Goal: Task Accomplishment & Management: Complete application form

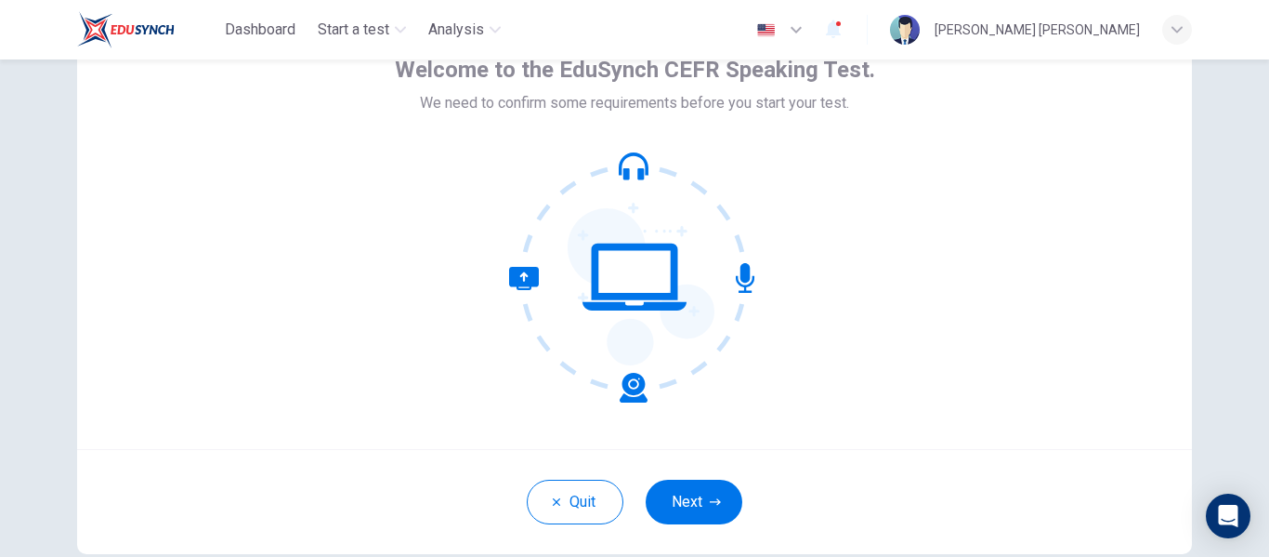
scroll to position [174, 0]
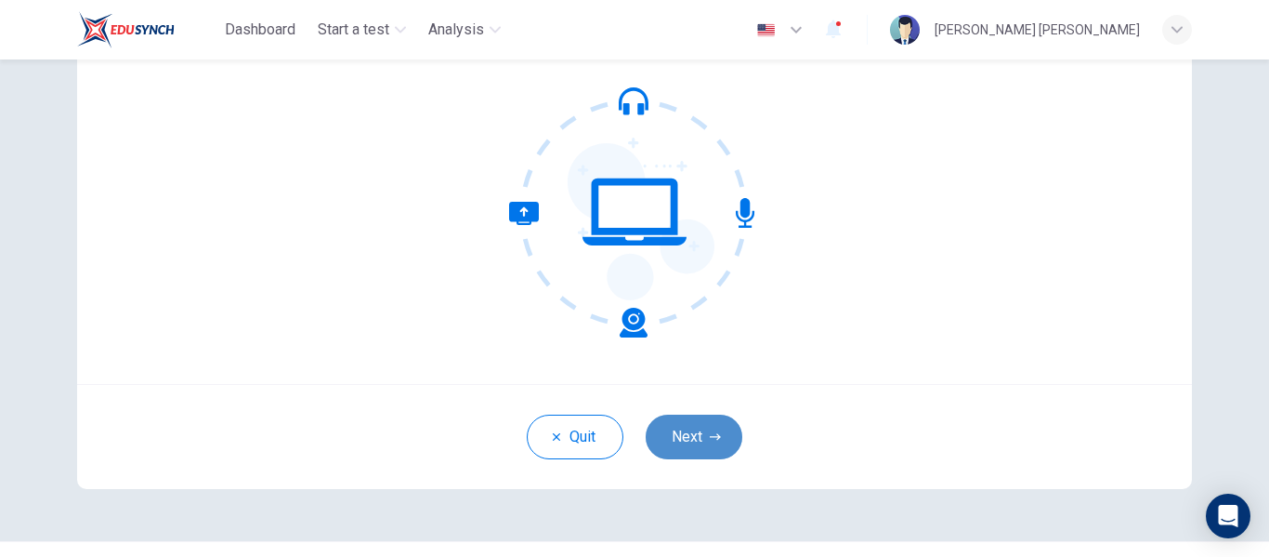
click at [704, 452] on button "Next" at bounding box center [694, 436] width 97 height 45
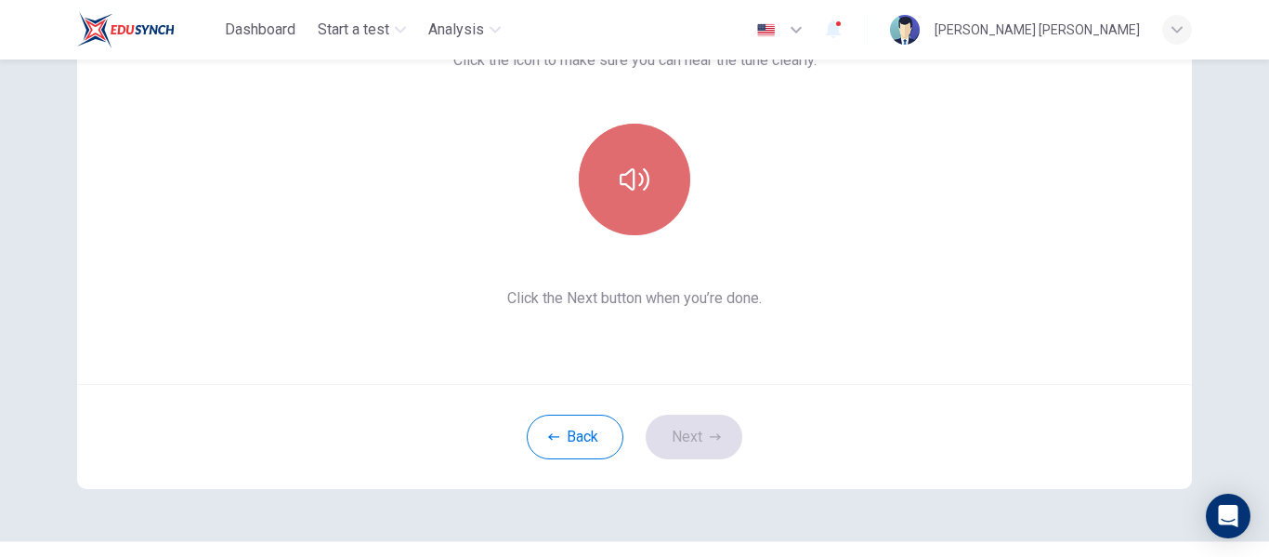
click at [644, 200] on button "button" at bounding box center [634, 179] width 111 height 111
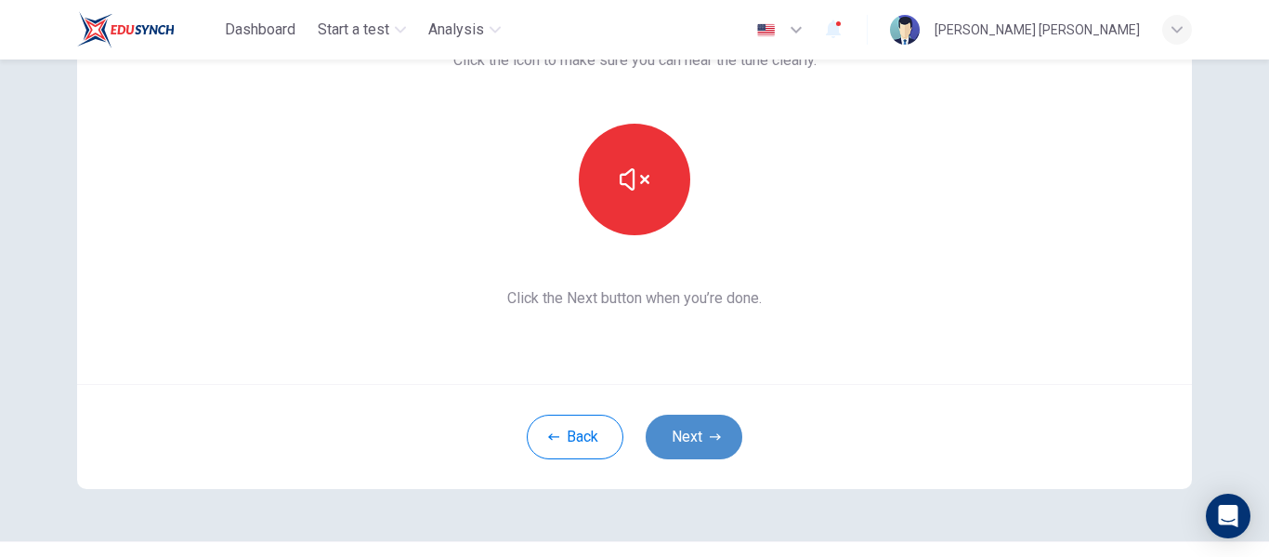
click at [703, 433] on button "Next" at bounding box center [694, 436] width 97 height 45
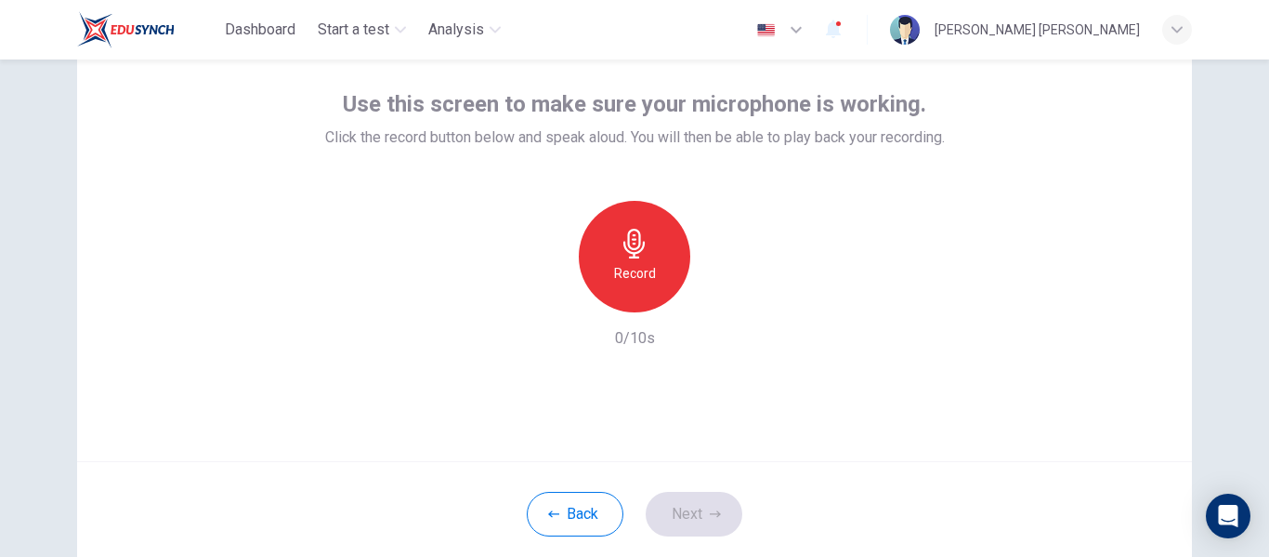
scroll to position [97, 0]
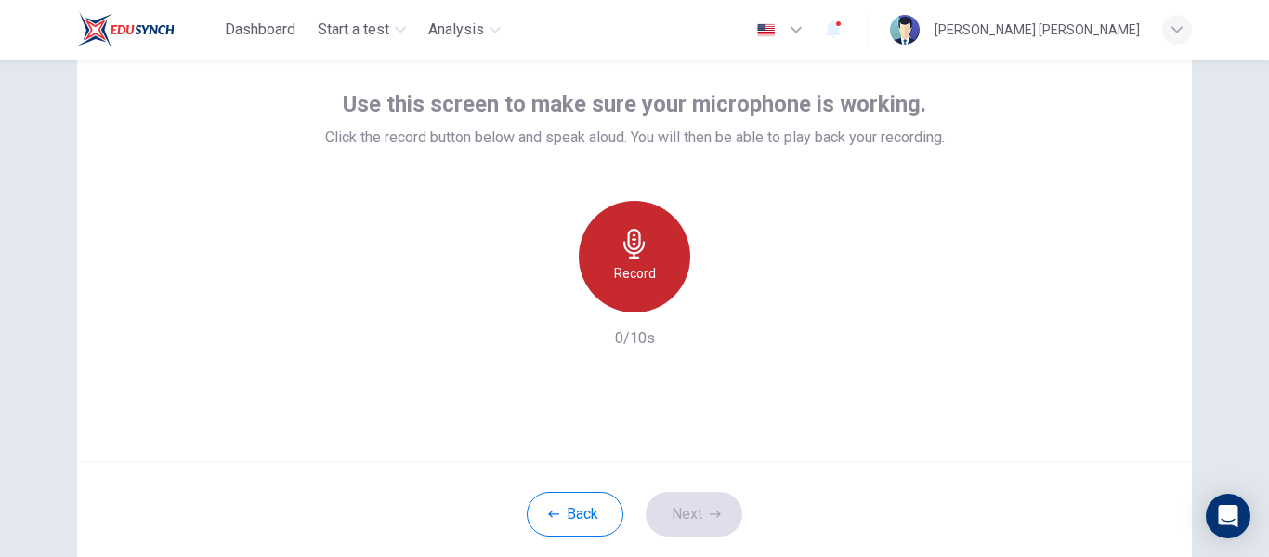
click at [648, 253] on div "Record" at bounding box center [634, 256] width 111 height 111
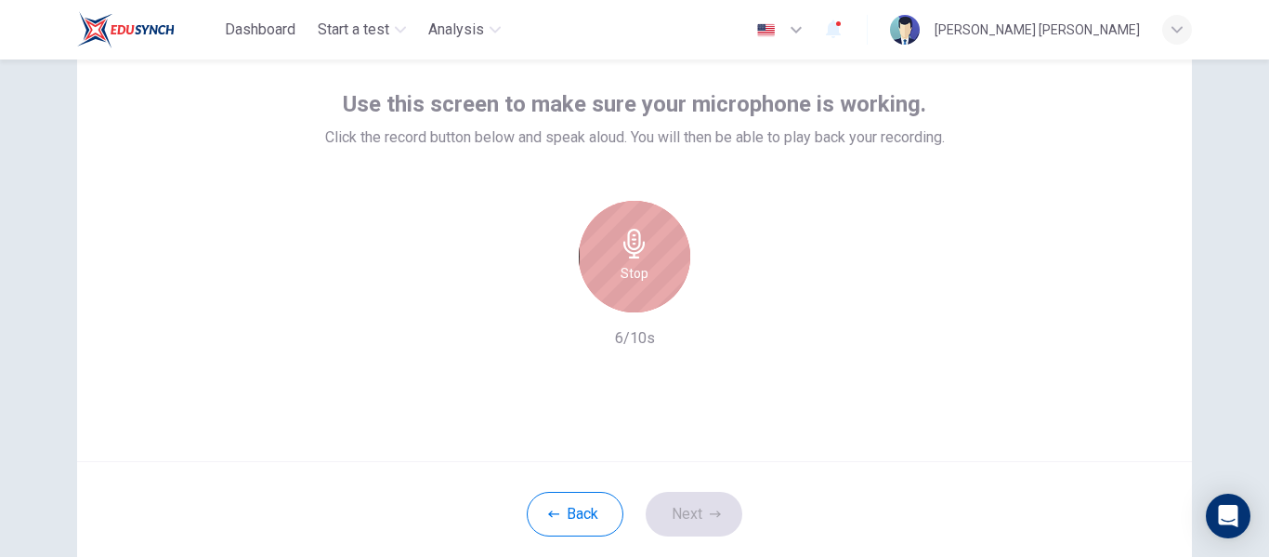
click at [635, 271] on h6 "Stop" at bounding box center [635, 273] width 28 height 22
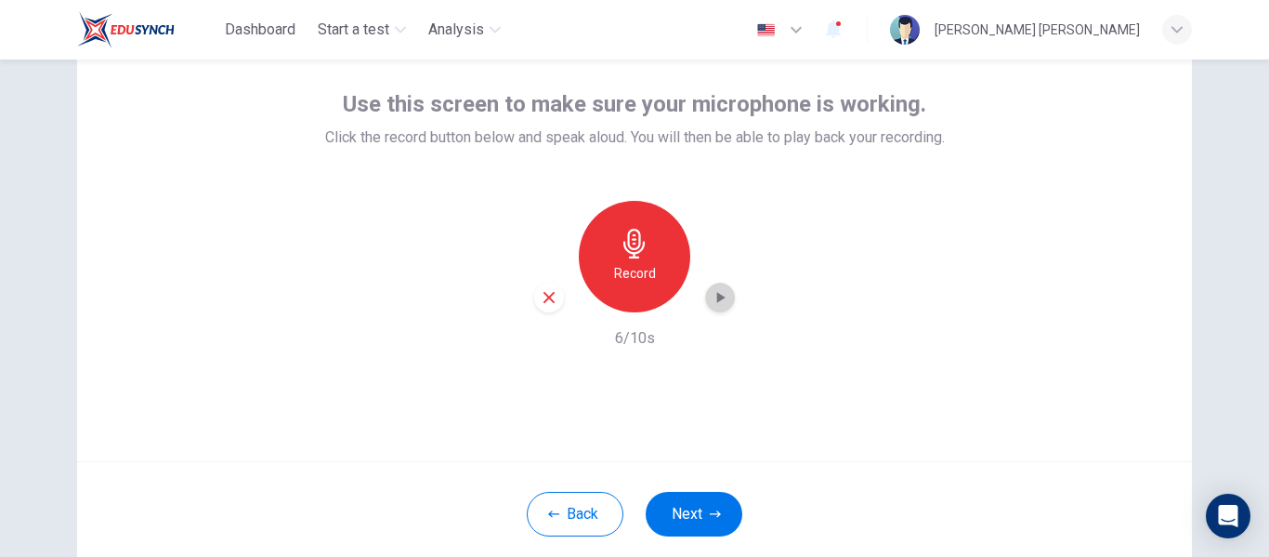
click at [727, 295] on div "button" at bounding box center [720, 297] width 30 height 30
click at [711, 292] on icon "button" at bounding box center [720, 297] width 19 height 19
click at [675, 512] on button "Next" at bounding box center [694, 513] width 97 height 45
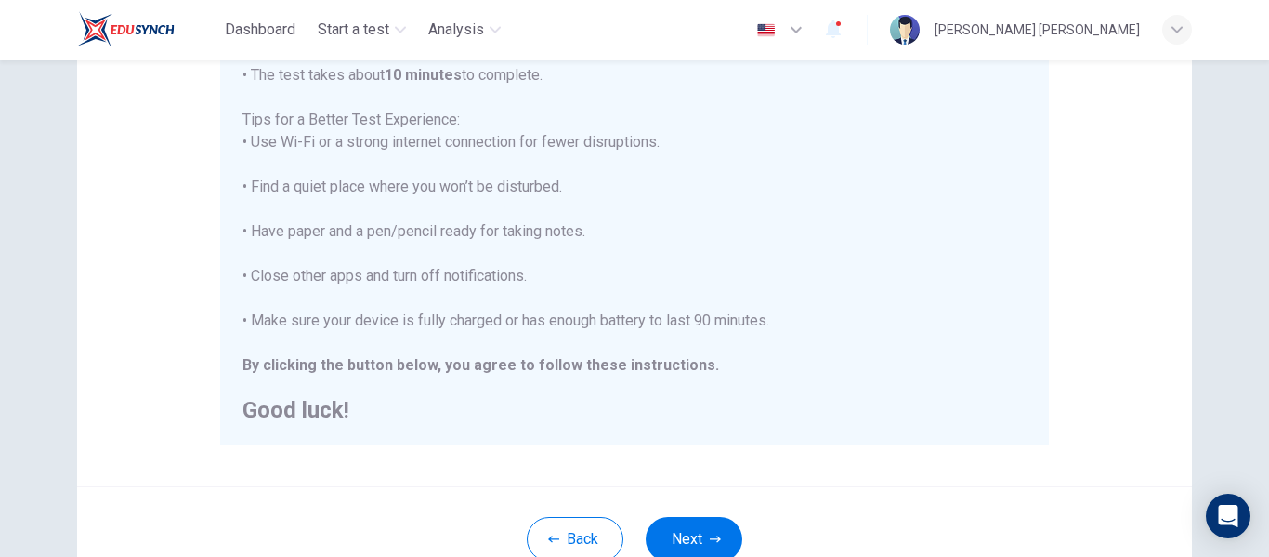
scroll to position [477, 0]
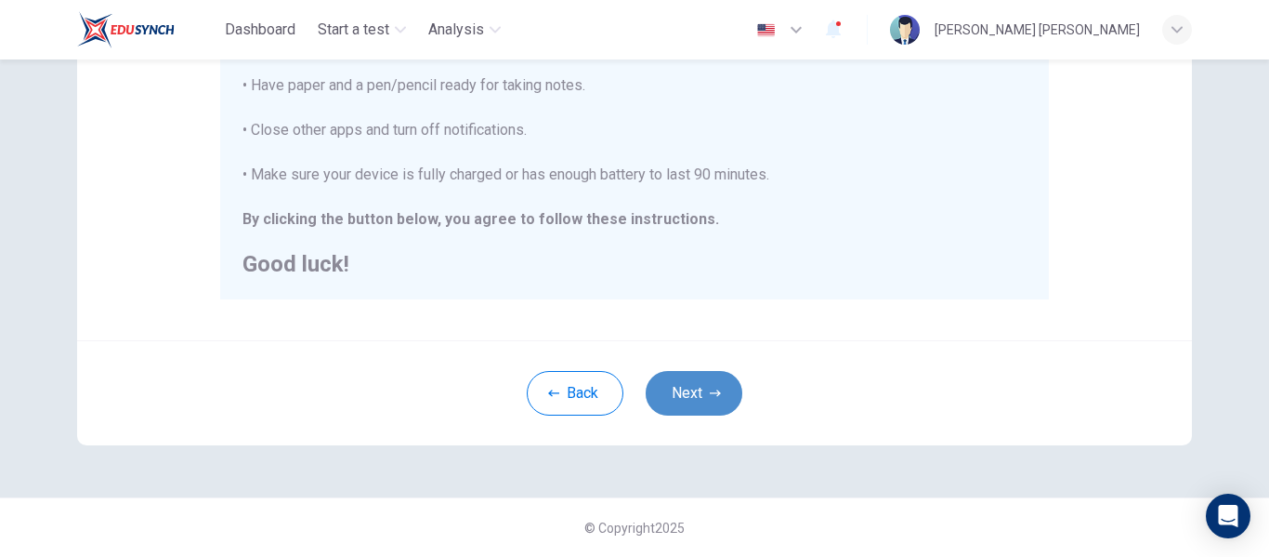
click at [676, 399] on button "Next" at bounding box center [694, 393] width 97 height 45
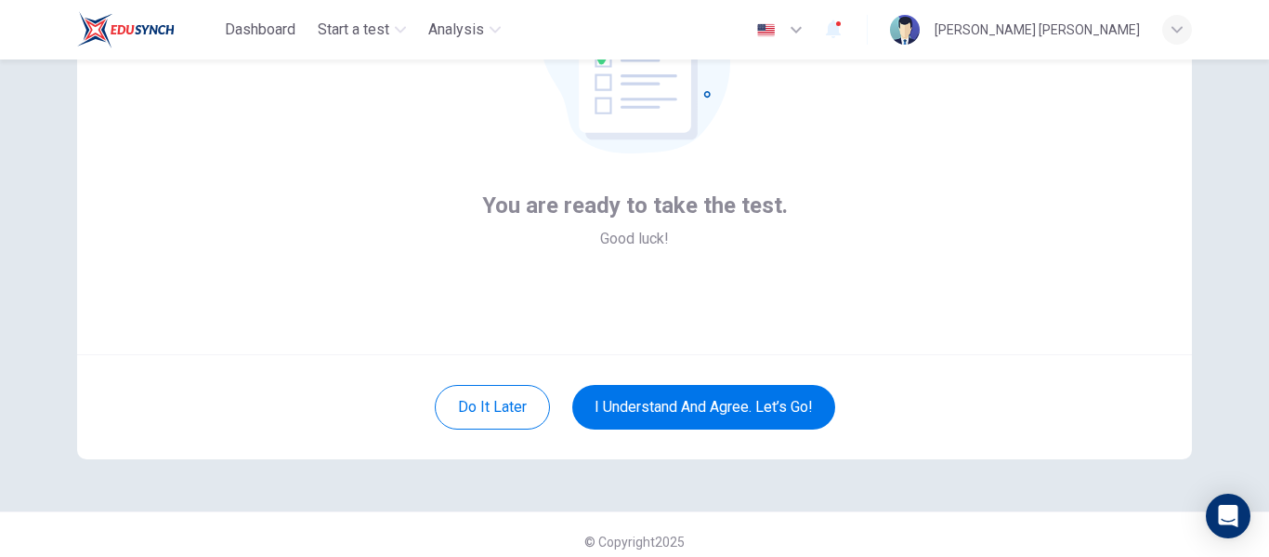
scroll to position [217, 0]
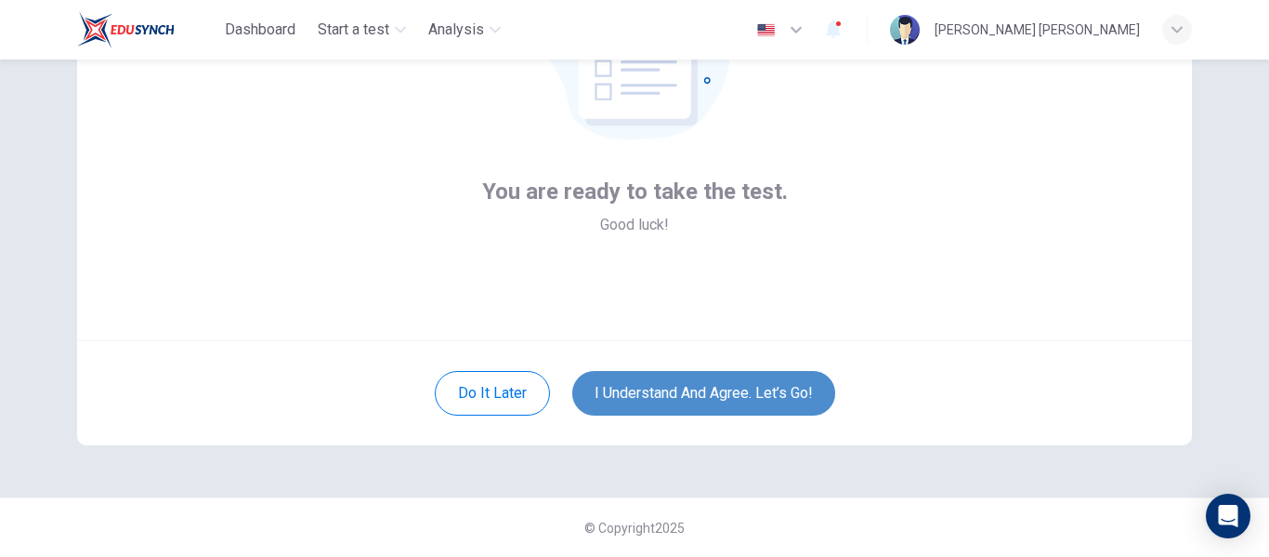
click at [691, 401] on button "I understand and agree. Let’s go!" at bounding box center [703, 393] width 263 height 45
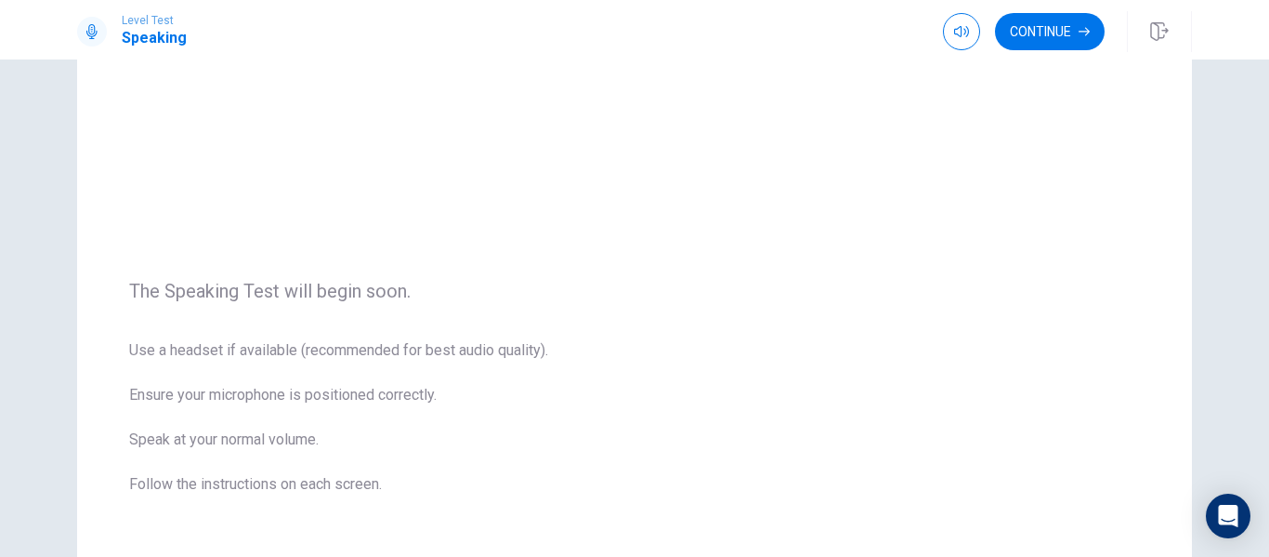
scroll to position [103, 0]
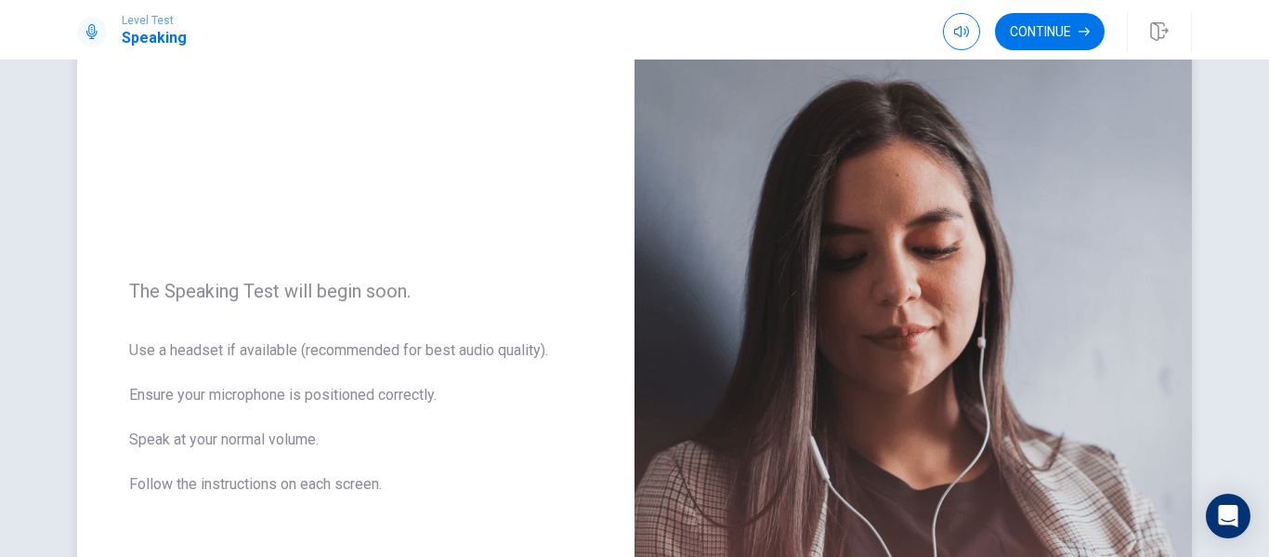
click at [1142, 104] on img at bounding box center [913, 398] width 557 height 810
click at [1080, 40] on button "Continue" at bounding box center [1050, 31] width 110 height 37
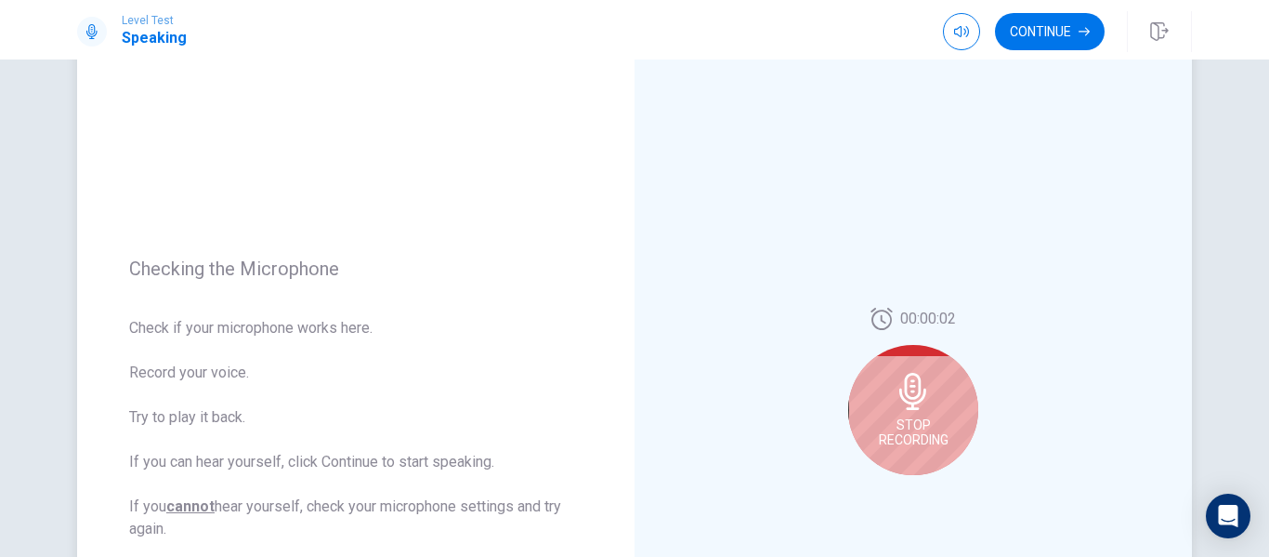
click at [889, 413] on div "Stop Recording" at bounding box center [913, 410] width 130 height 130
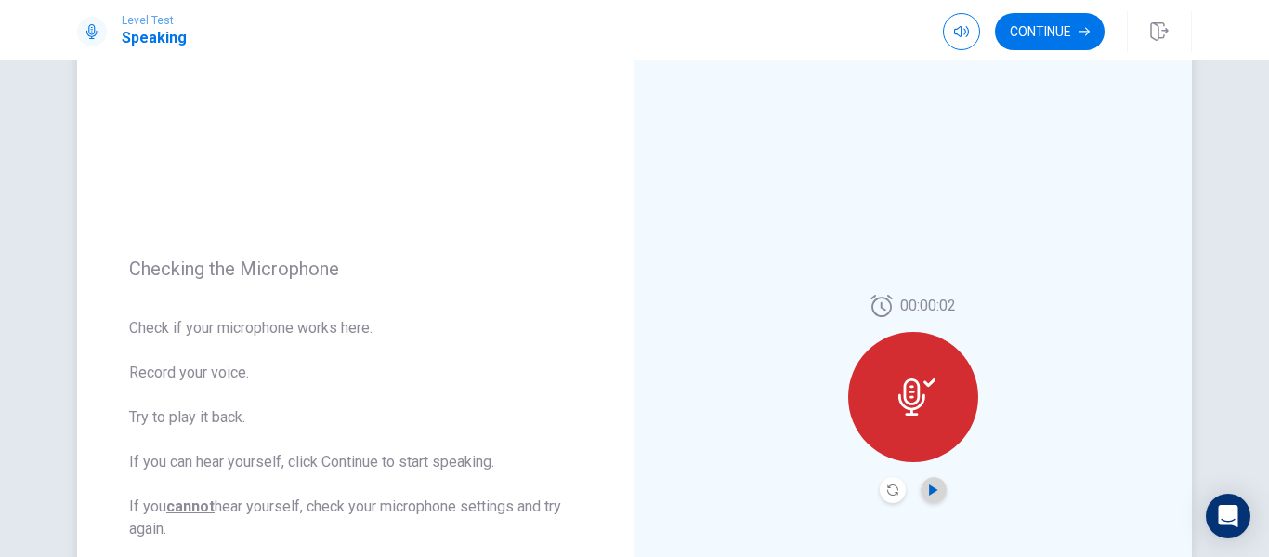
click at [930, 491] on icon "Play Audio" at bounding box center [933, 489] width 8 height 11
click at [1066, 37] on button "Continue" at bounding box center [1050, 31] width 110 height 37
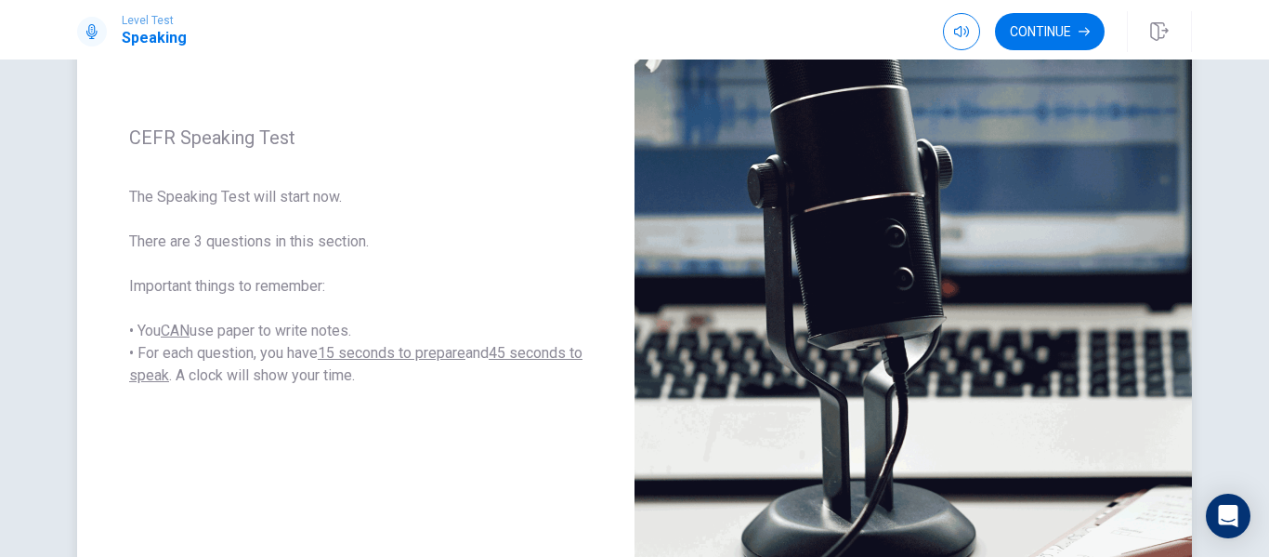
scroll to position [244, 0]
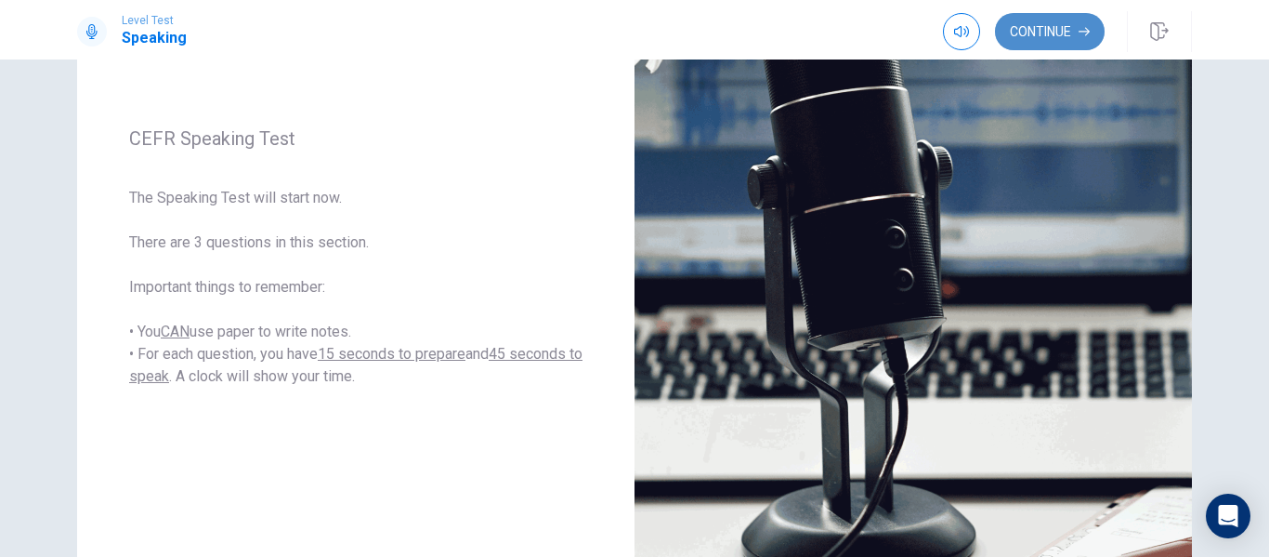
click at [1027, 31] on button "Continue" at bounding box center [1050, 31] width 110 height 37
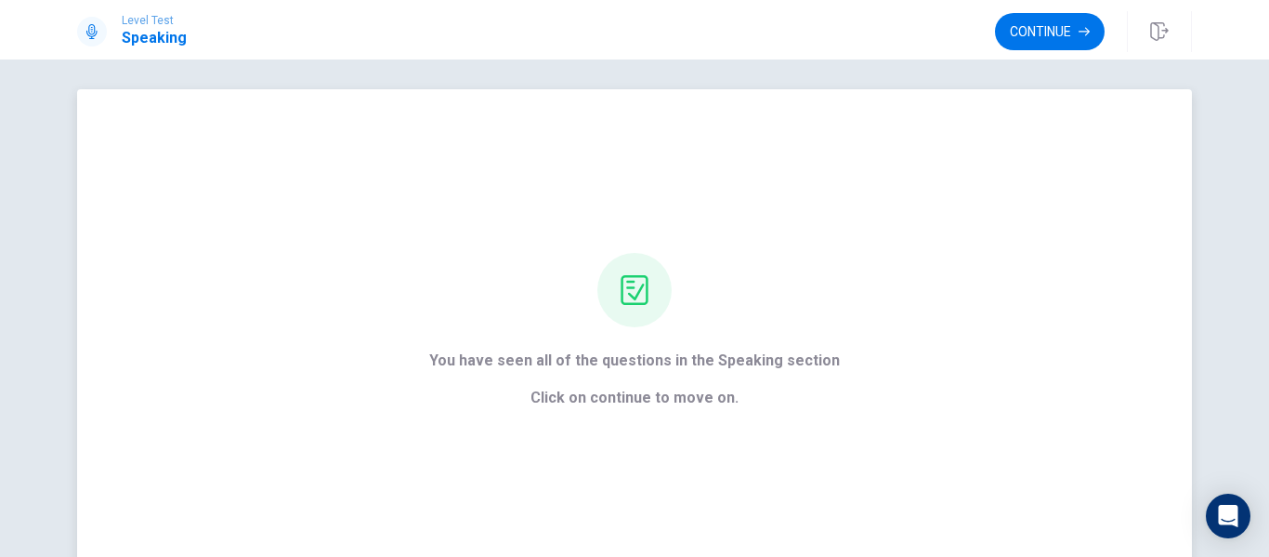
scroll to position [7, 0]
click at [1007, 33] on button "Continue" at bounding box center [1050, 31] width 110 height 37
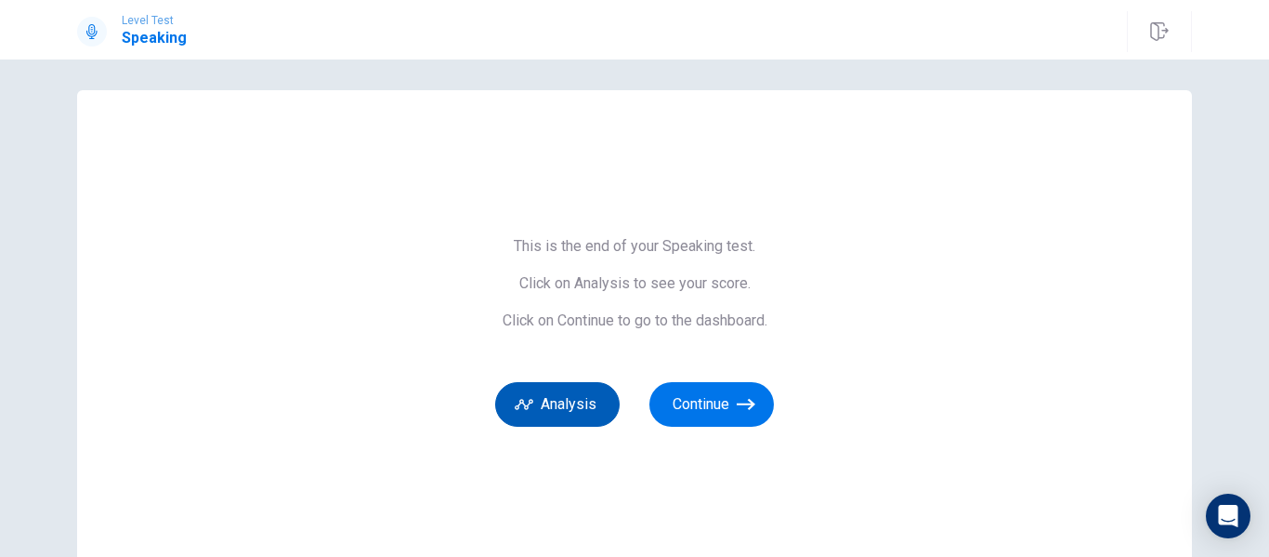
click at [584, 402] on button "Analysis" at bounding box center [557, 404] width 124 height 45
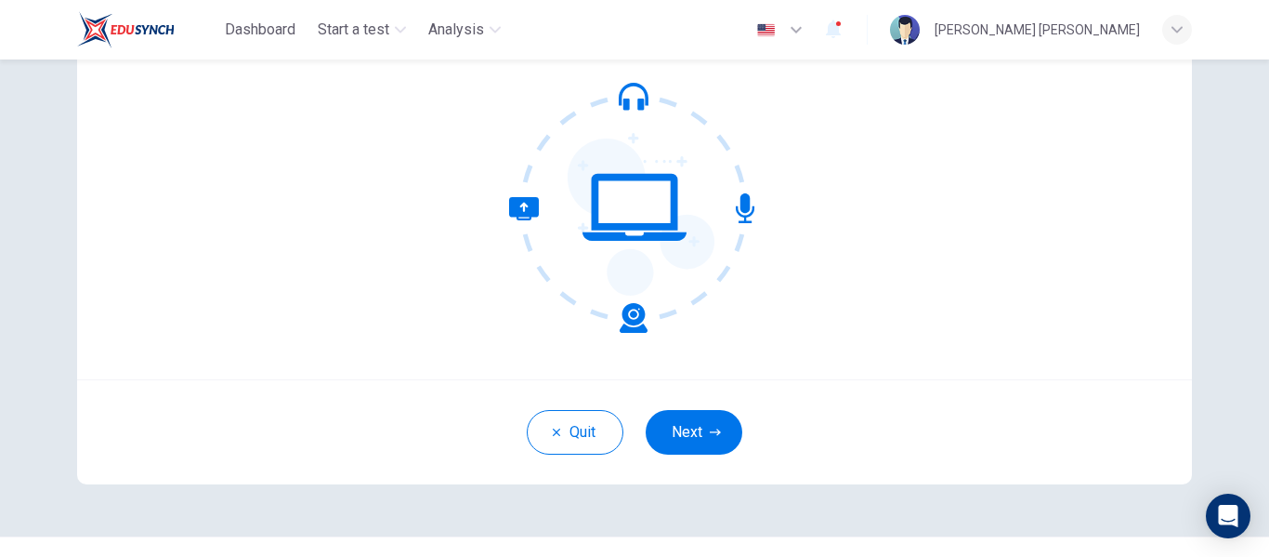
scroll to position [180, 0]
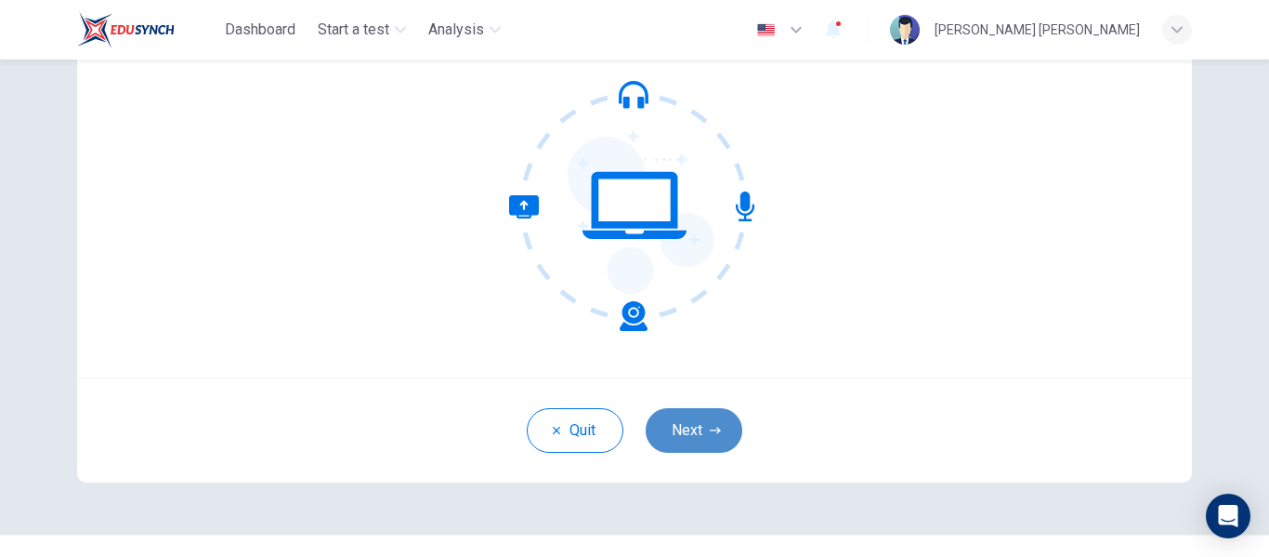
click at [684, 426] on button "Next" at bounding box center [694, 430] width 97 height 45
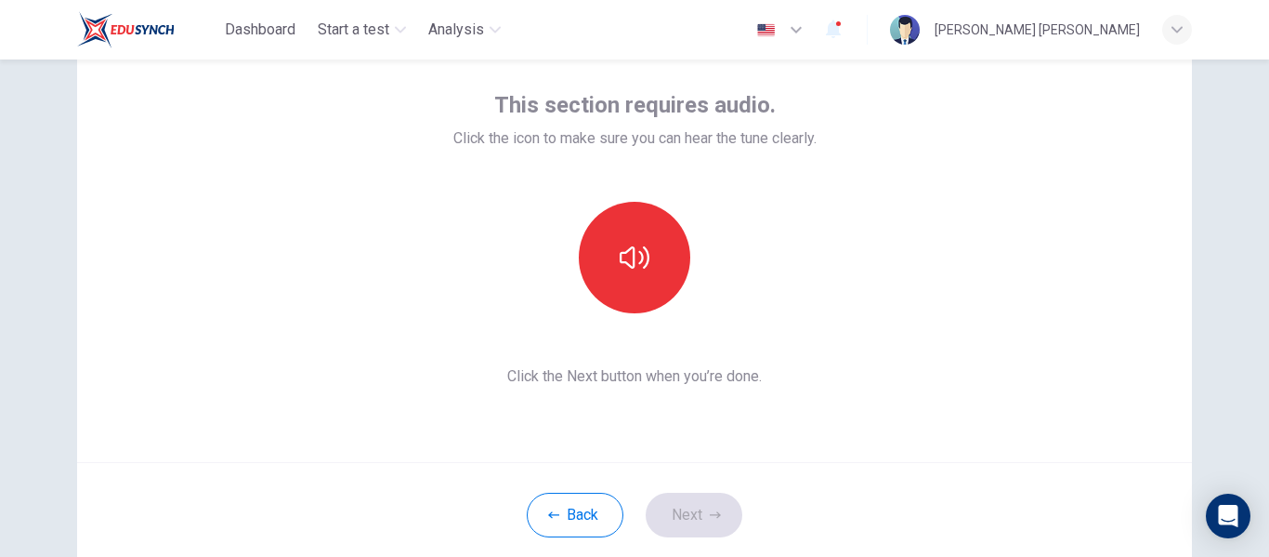
scroll to position [102, 0]
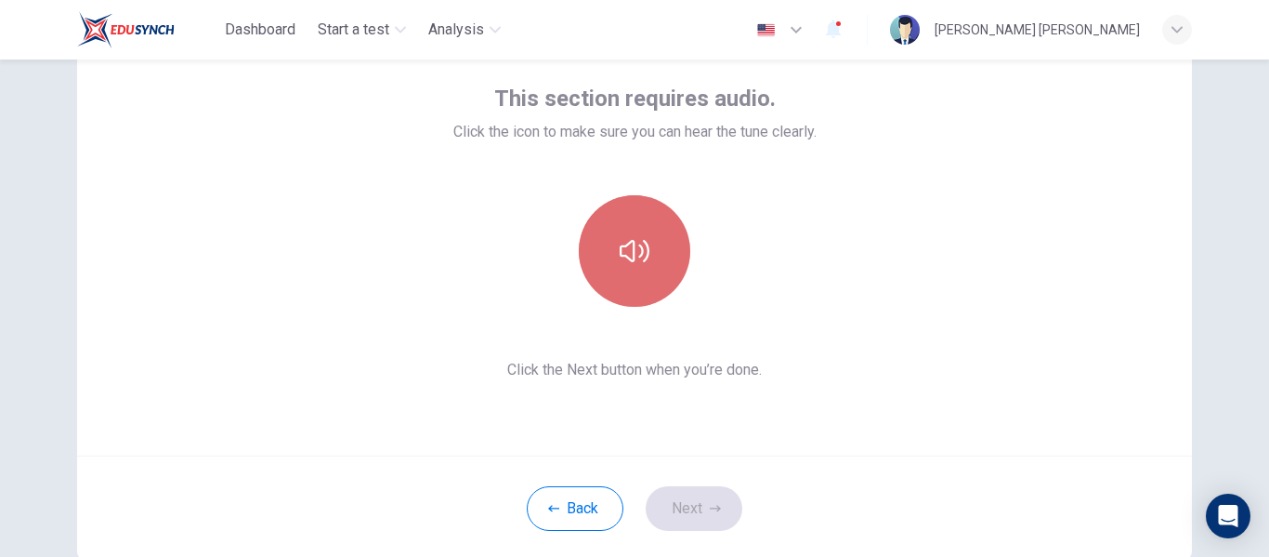
click at [628, 248] on icon "button" at bounding box center [635, 251] width 30 height 30
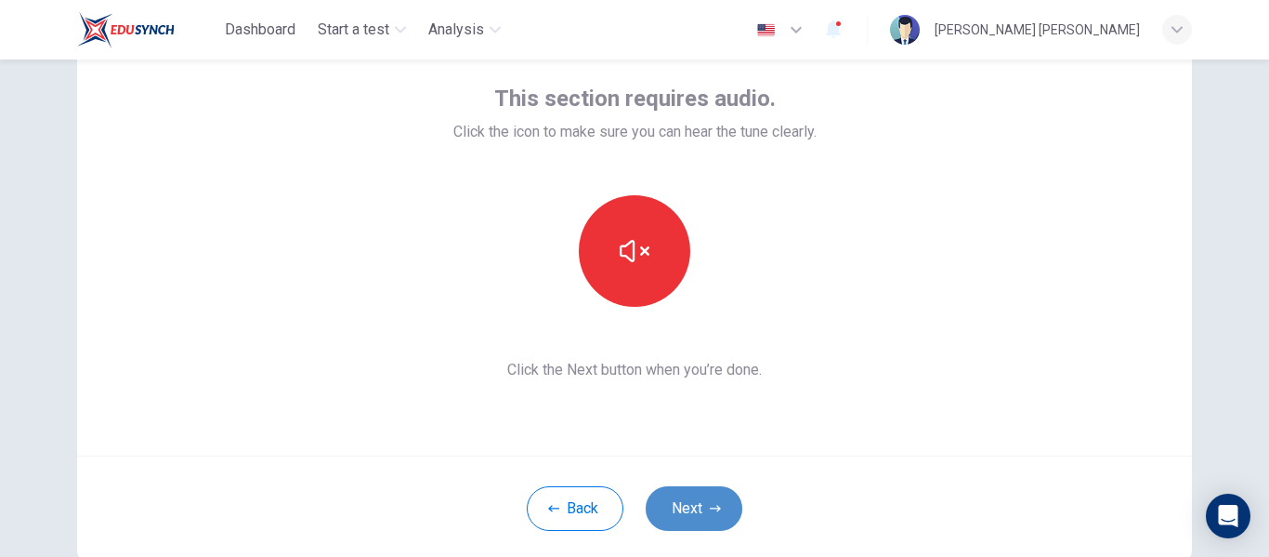
click at [684, 512] on button "Next" at bounding box center [694, 508] width 97 height 45
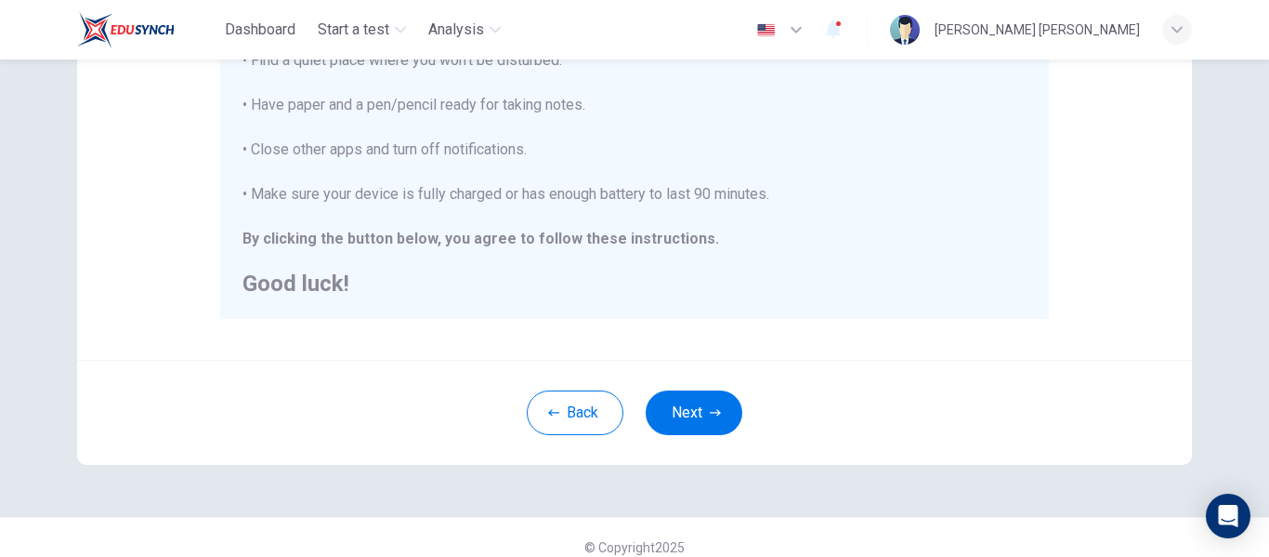
scroll to position [458, 0]
click at [709, 402] on button "Next" at bounding box center [694, 411] width 97 height 45
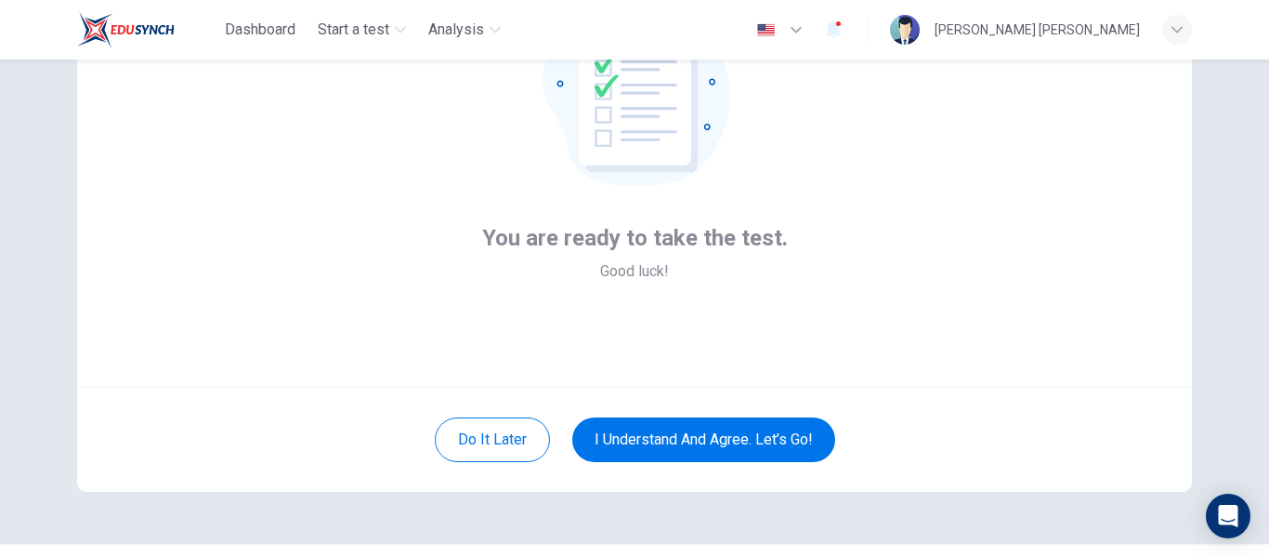
scroll to position [170, 0]
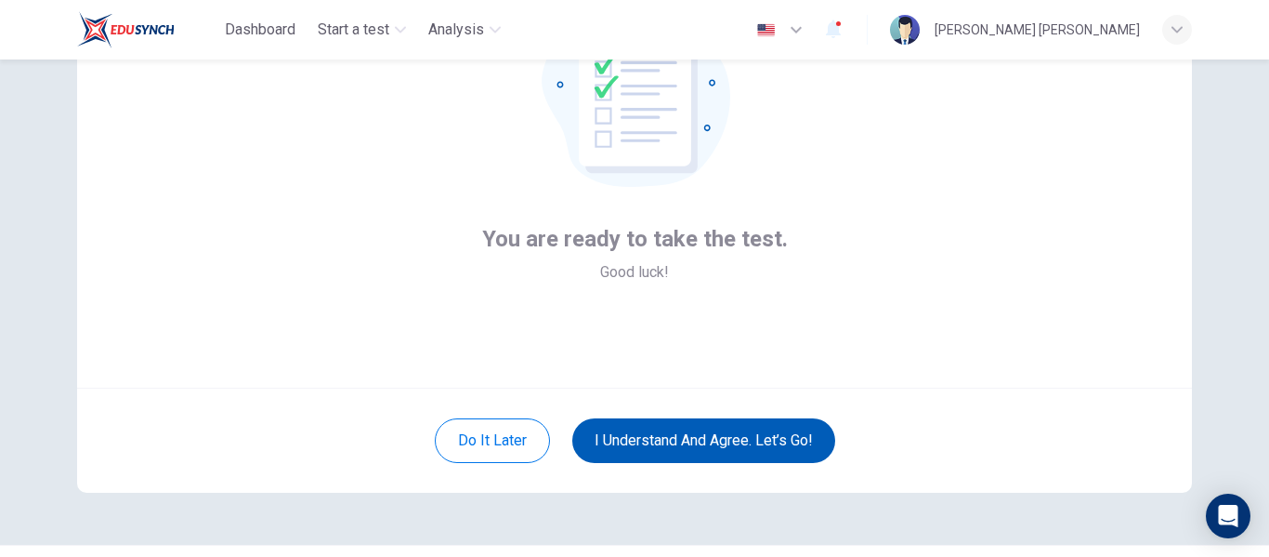
click at [706, 442] on button "I understand and agree. Let’s go!" at bounding box center [703, 440] width 263 height 45
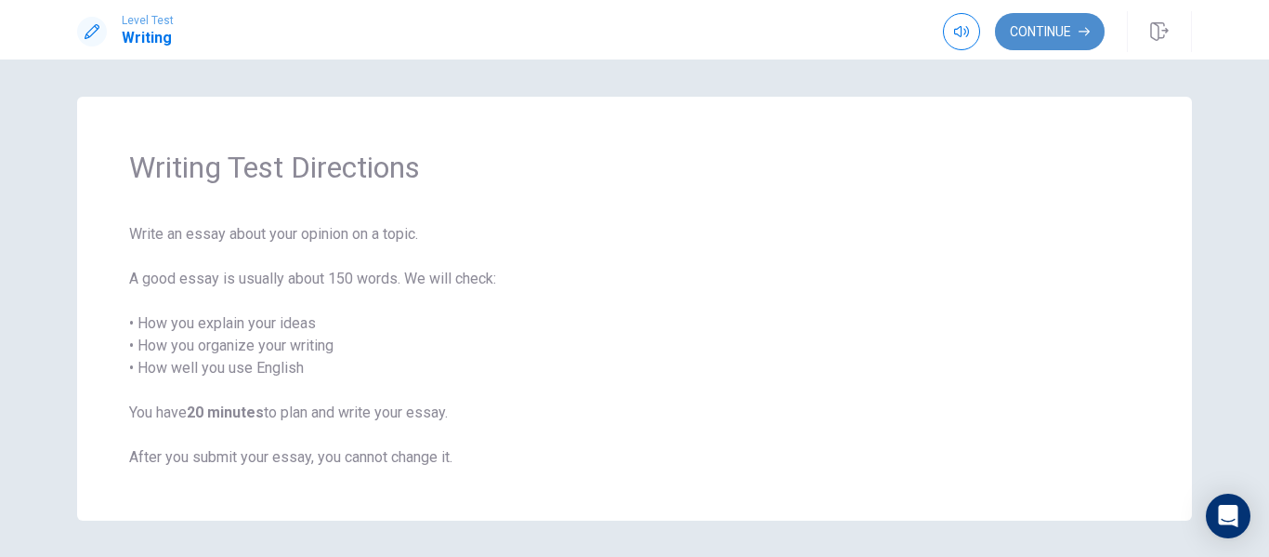
click at [1041, 36] on button "Continue" at bounding box center [1050, 31] width 110 height 37
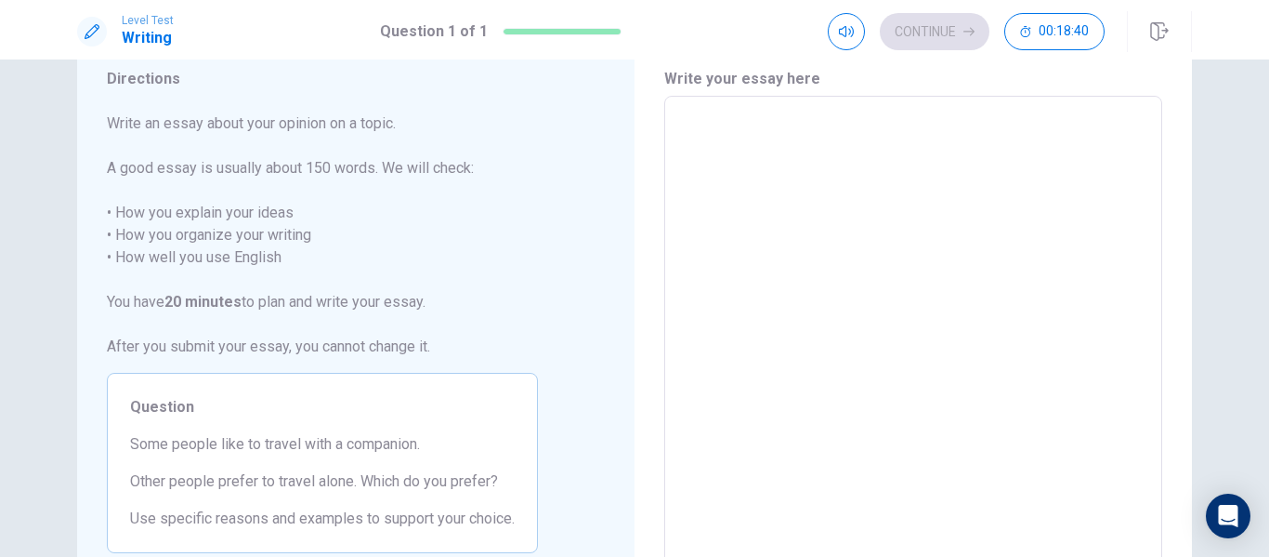
scroll to position [67, 0]
click at [741, 153] on textarea at bounding box center [913, 352] width 472 height 483
type textarea "W"
type textarea "x"
type textarea "Wh"
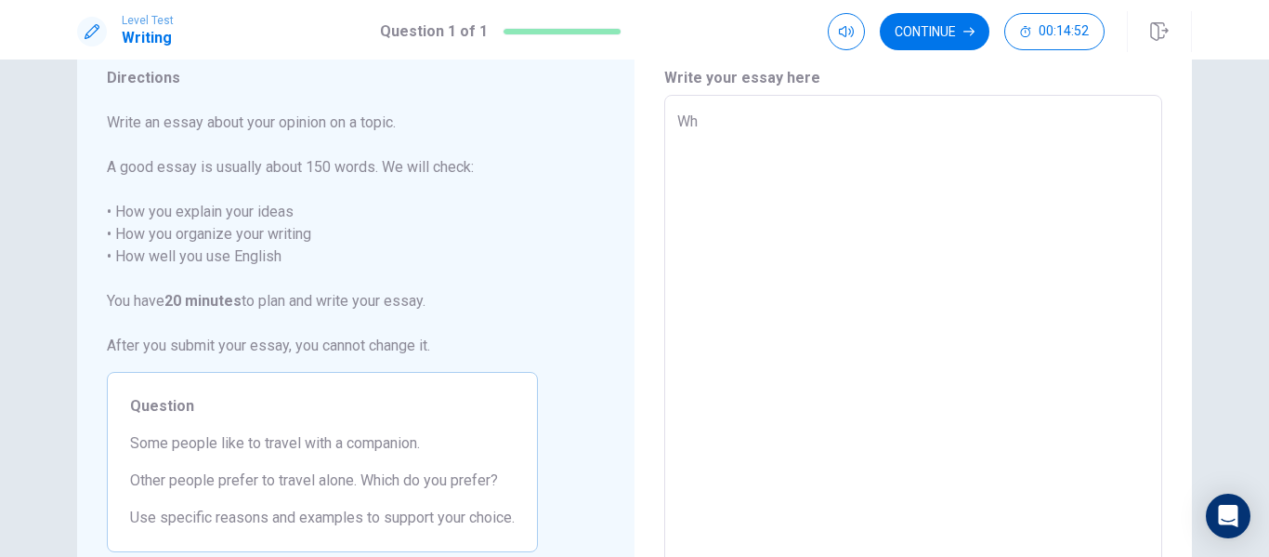
type textarea "x"
type textarea "Whi"
type textarea "x"
type textarea "Whil"
type textarea "x"
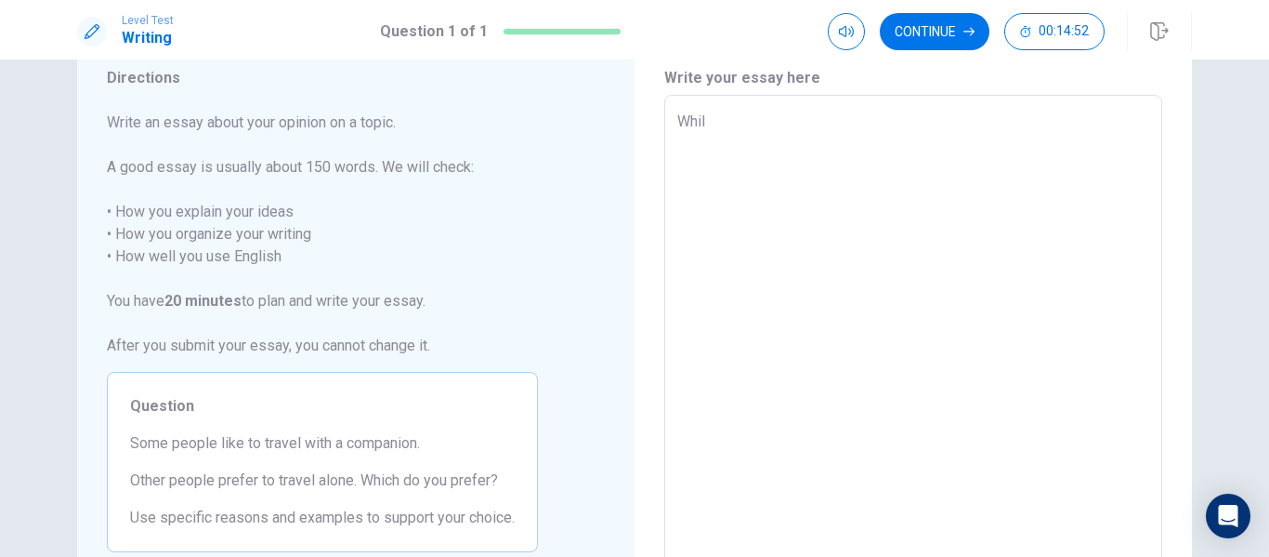
type textarea "While"
type textarea "x"
type textarea "While"
type textarea "x"
type textarea "While s"
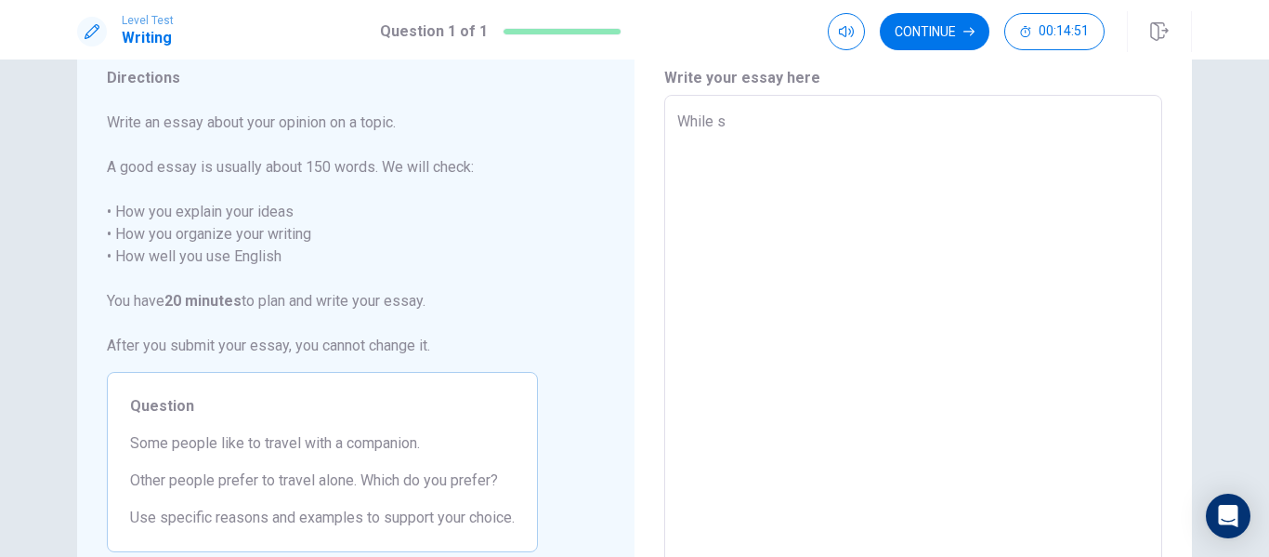
type textarea "x"
type textarea "While so"
type textarea "x"
type textarea "While sol"
type textarea "x"
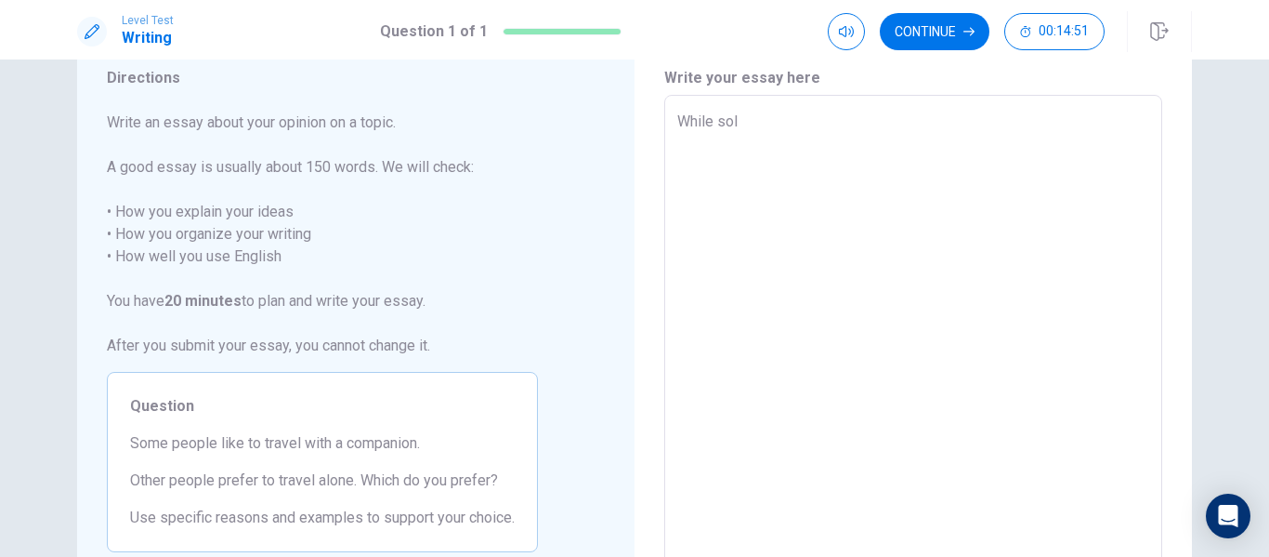
type textarea "While soli"
type textarea "x"
type textarea "While solit"
type textarea "x"
type textarea "While solita"
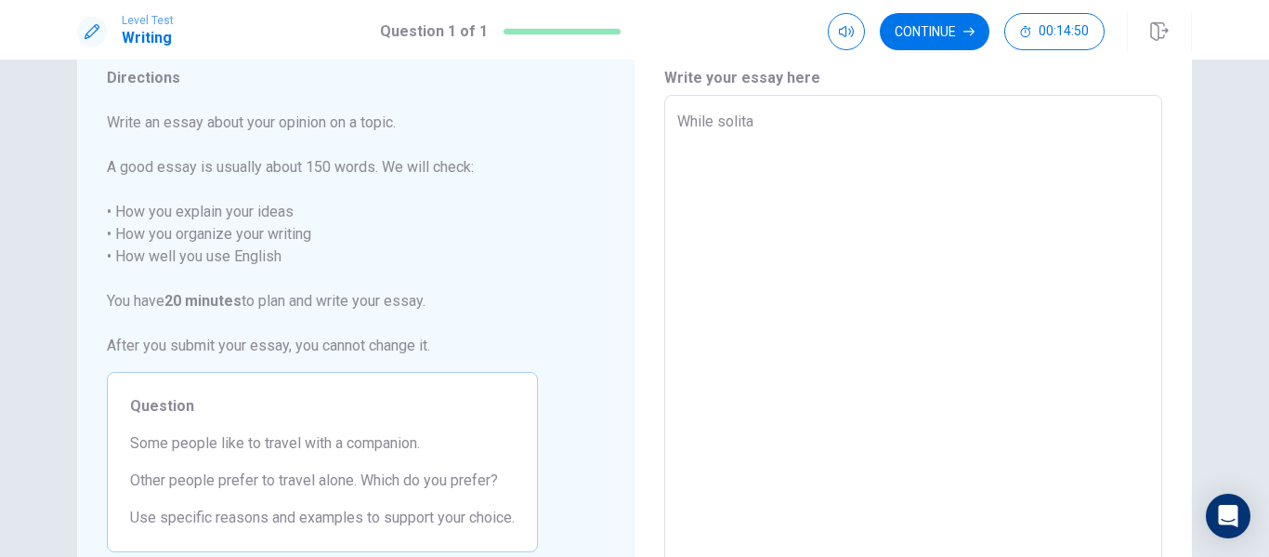
type textarea "x"
type textarea "While solitar"
type textarea "x"
type textarea "While solitary"
type textarea "x"
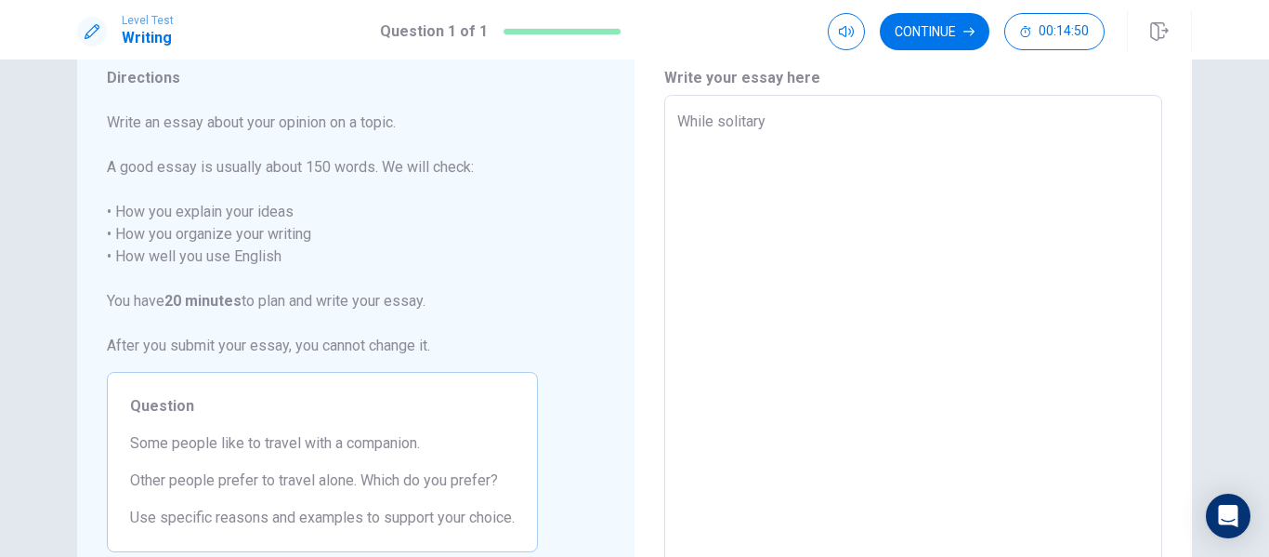
type textarea "While solitary"
type textarea "x"
type textarea "While solitary t"
type textarea "x"
type textarea "While solitary tr"
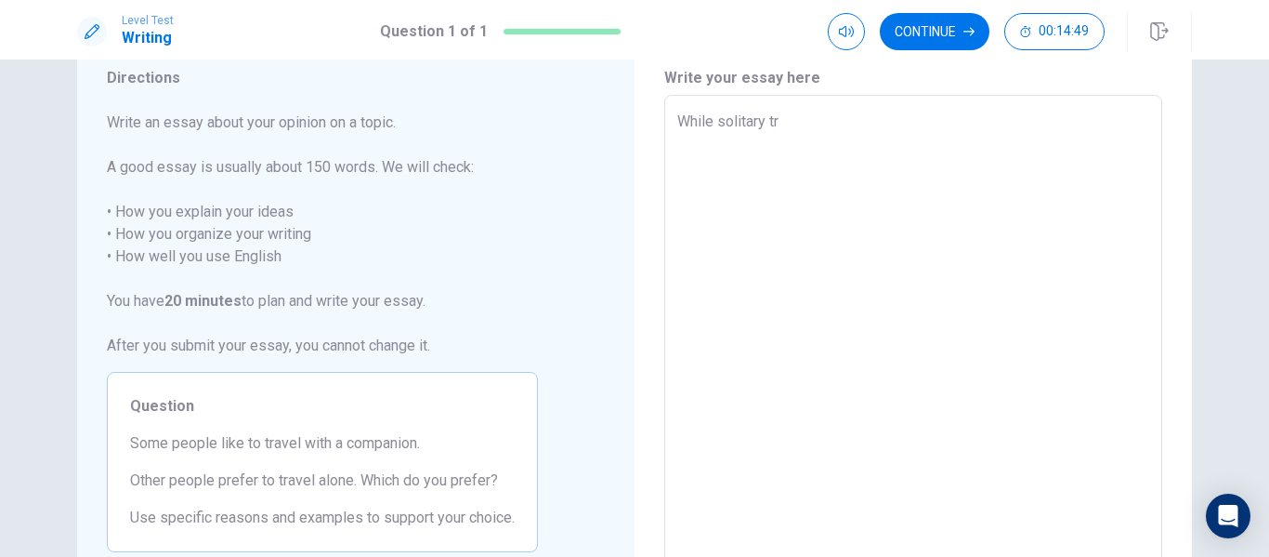
type textarea "x"
type textarea "While solitary tra"
type textarea "x"
type textarea "While solitary trav"
type textarea "x"
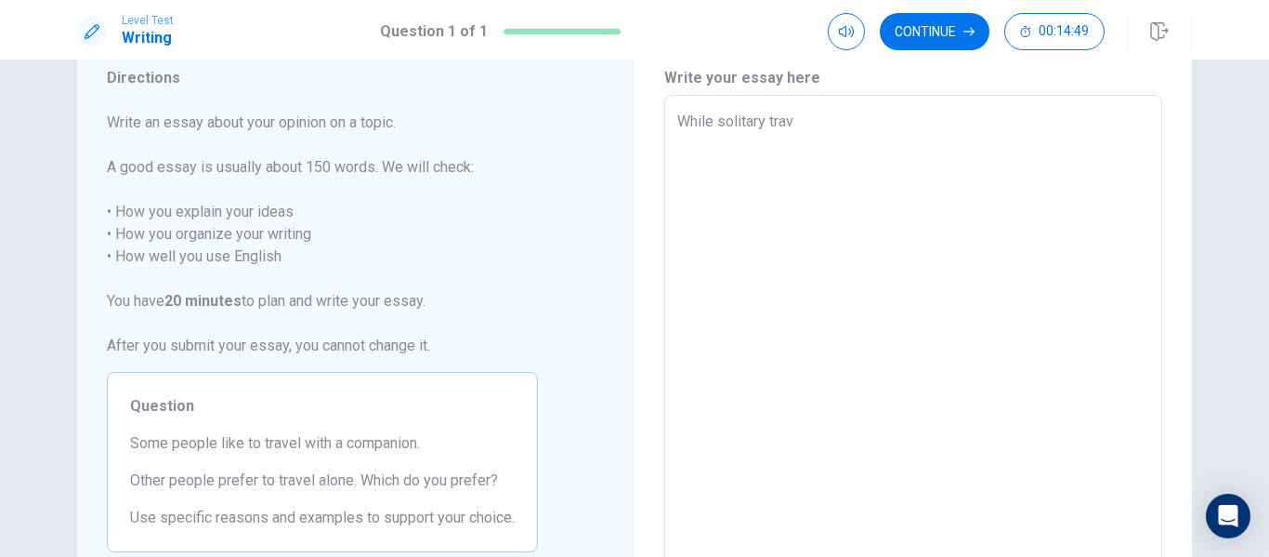
type textarea "While solitary trave"
type textarea "x"
type textarea "While solitary travel"
type textarea "x"
type textarea "While solitary travel"
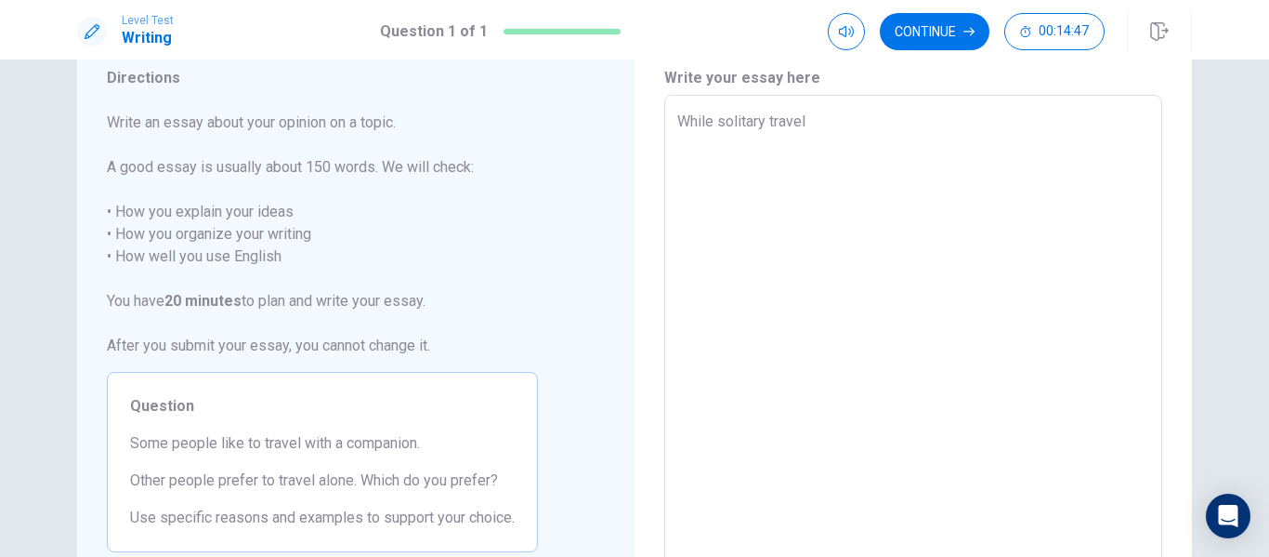
type textarea "x"
type textarea "While solitary travel m"
type textarea "x"
type textarea "While solitary travel ma"
type textarea "x"
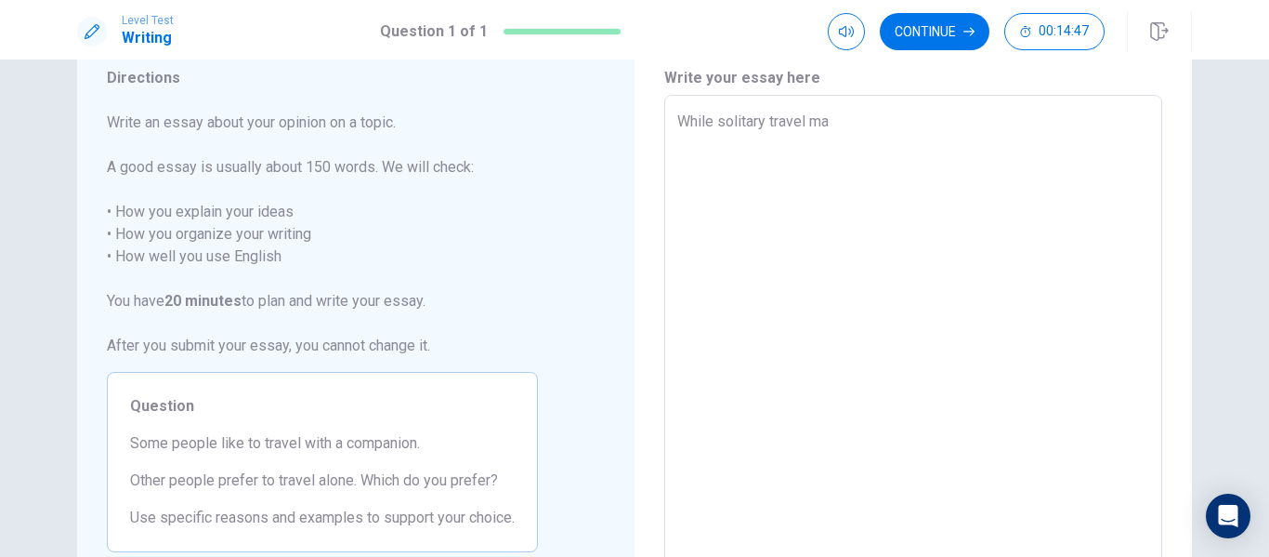
type textarea "While solitary travel may"
type textarea "x"
type textarea "While solitary travel may"
type textarea "x"
type textarea "While solitary travel may p"
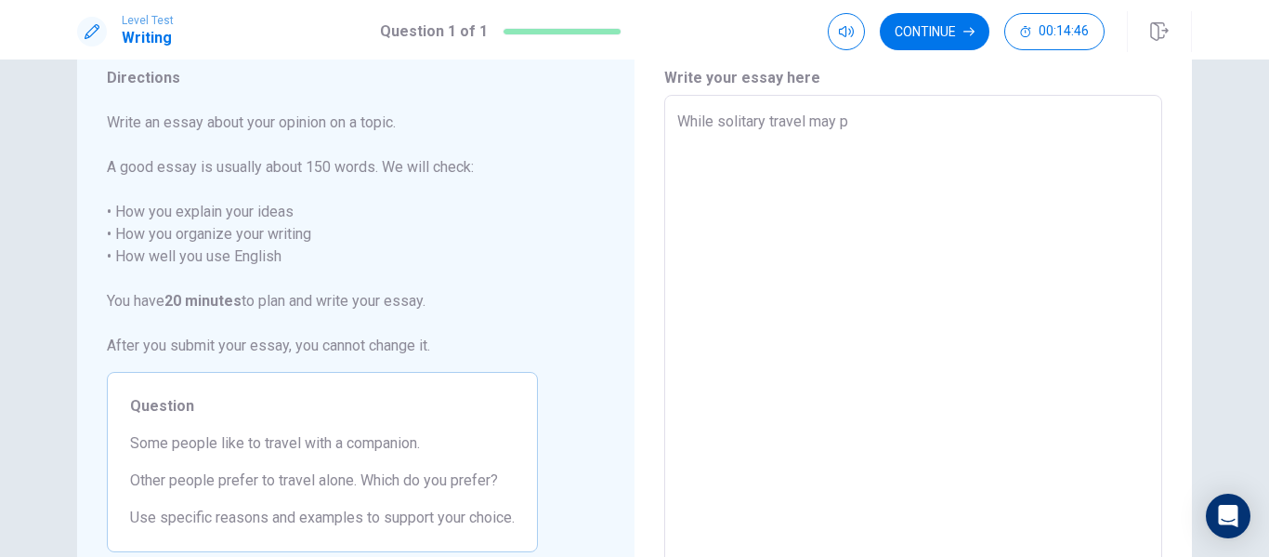
type textarea "x"
type textarea "While solitary travel may pr"
type textarea "x"
type textarea "While solitary travel may pro"
type textarea "x"
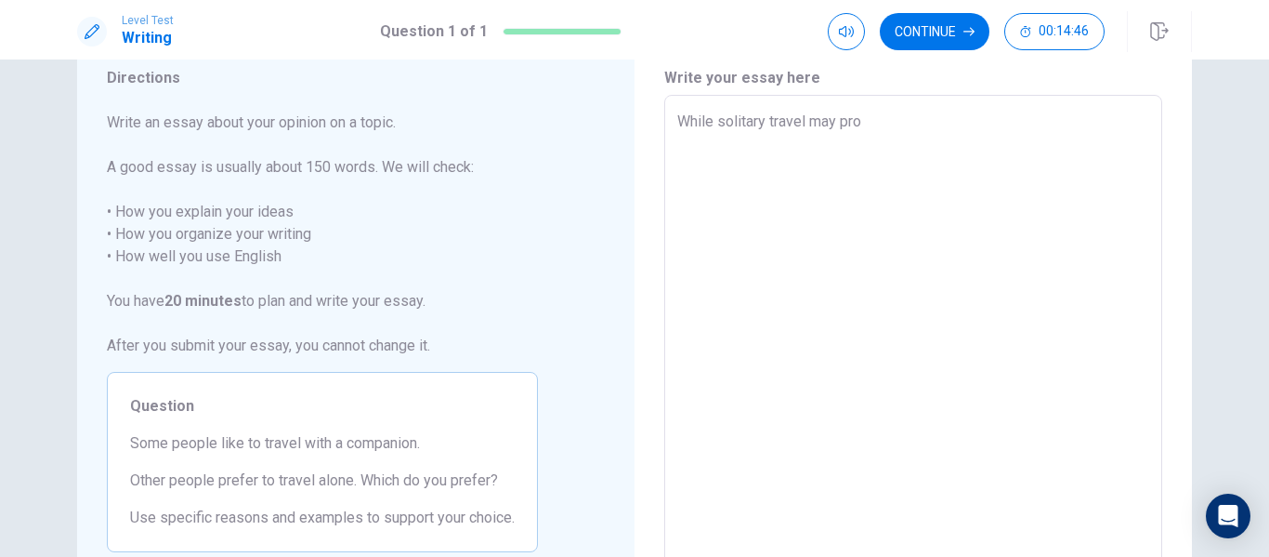
type textarea "While solitary travel may prom"
type textarea "x"
type textarea "While solitary travel may promi"
type textarea "x"
type textarea "While solitary travel may promis"
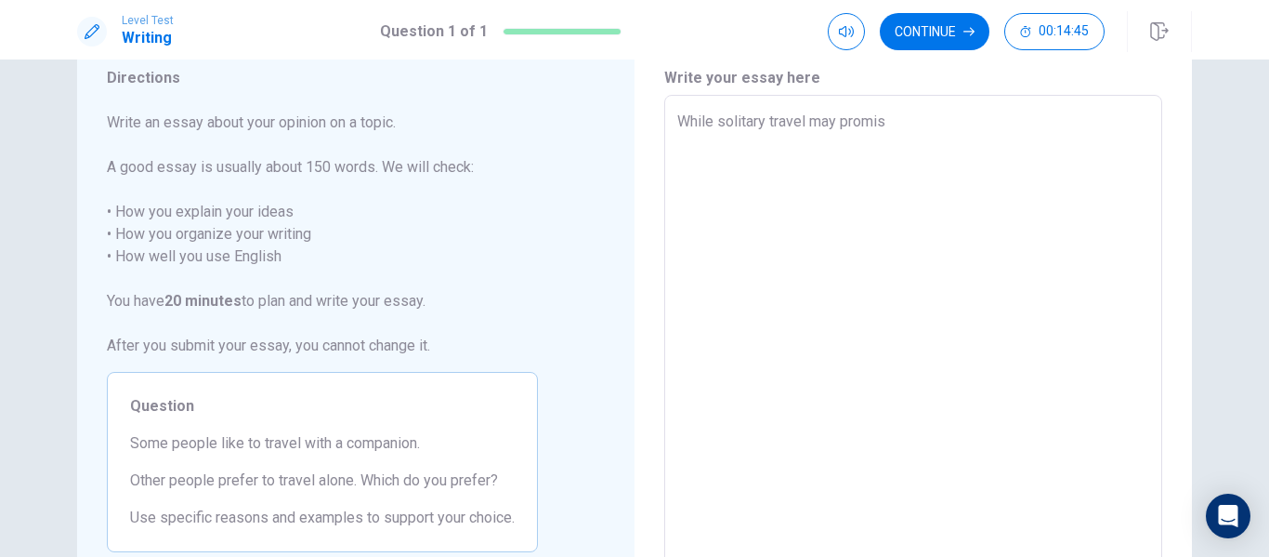
type textarea "x"
type textarea "While solitary travel may promise"
type textarea "x"
type textarea "While solitary travel may promise"
type textarea "x"
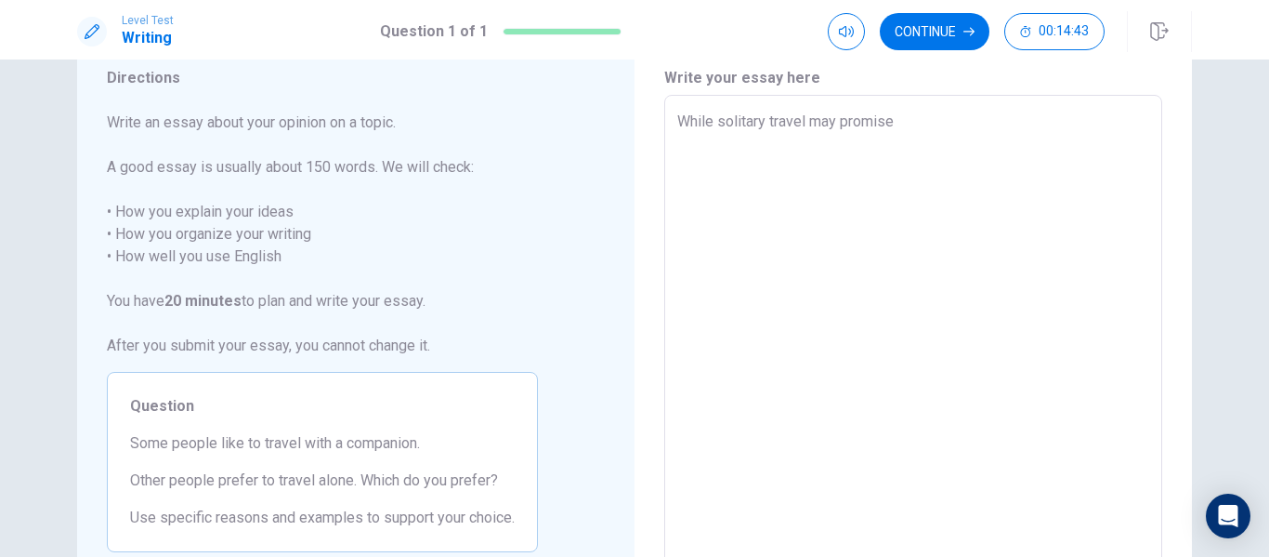
type textarea "While solitary travel may promise i"
type textarea "x"
type textarea "While solitary travel may promise in"
type textarea "x"
type textarea "While solitary travel may promise int"
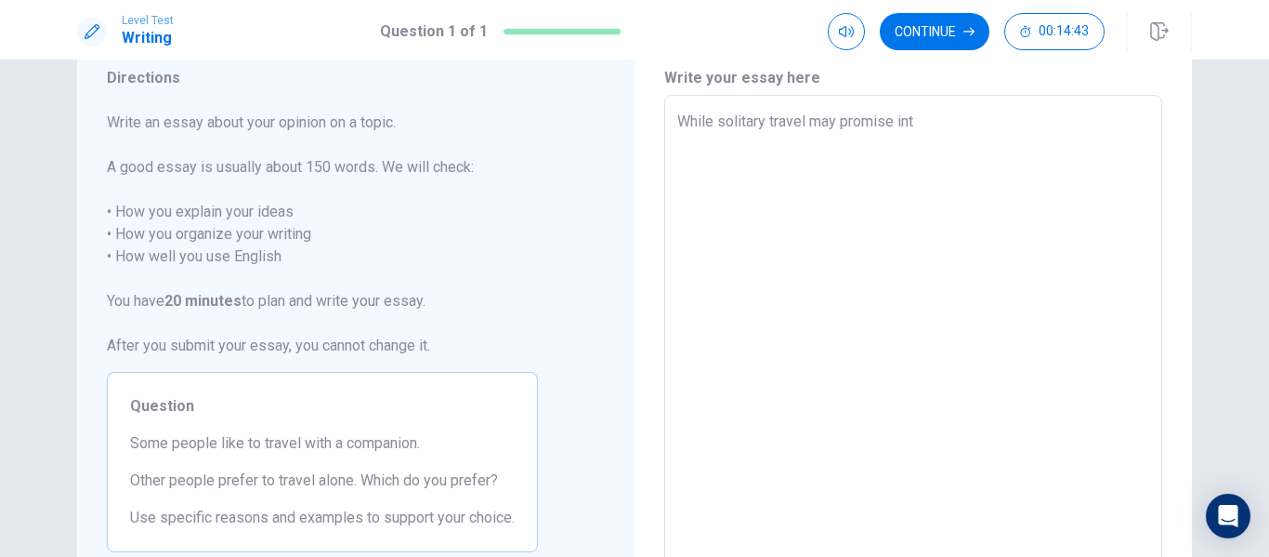
type textarea "x"
type textarea "While solitary travel may promise intr"
type textarea "x"
type textarea "While solitary travel may promise intri"
type textarea "x"
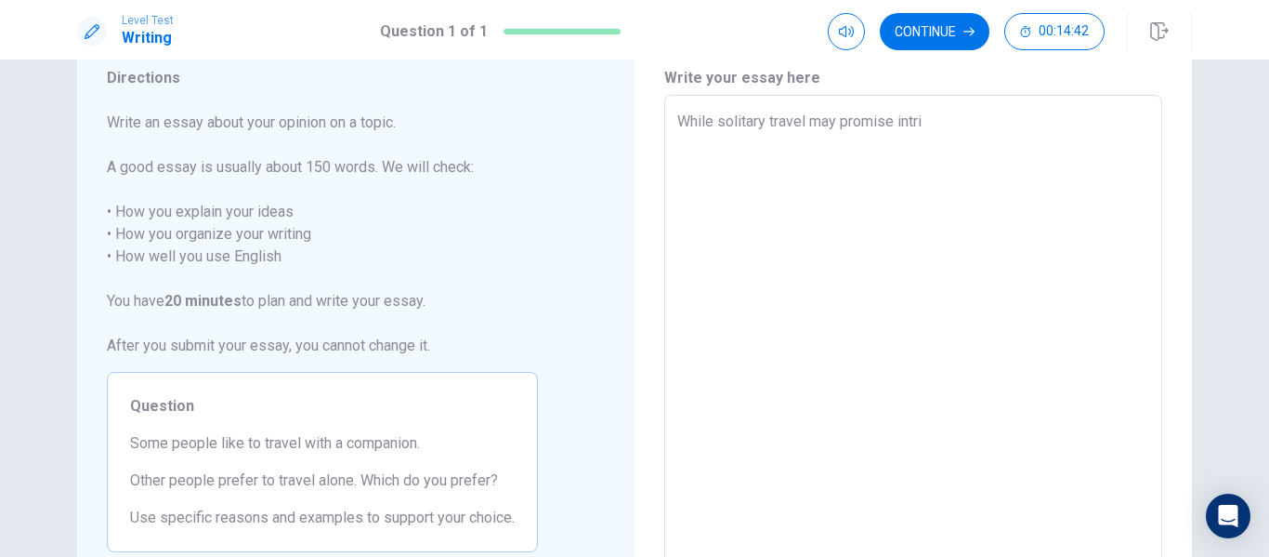
type textarea "While solitary travel may promise intris"
type textarea "x"
type textarea "While solitary travel may promise intrisp"
type textarea "x"
type textarea "While solitary travel may promise intrispe"
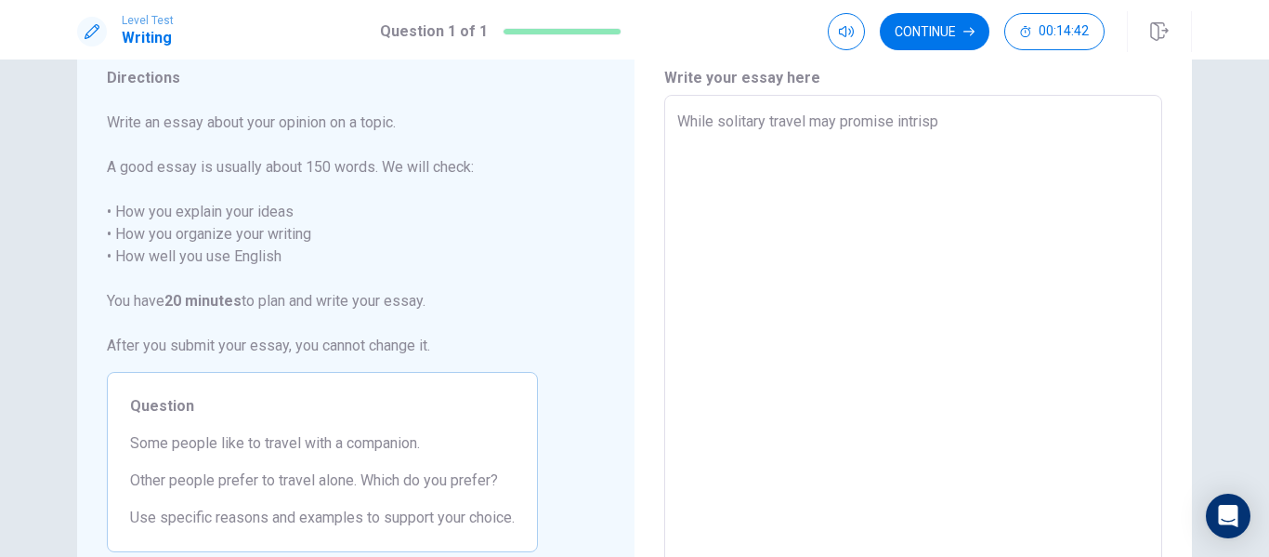
type textarea "x"
type textarea "While solitary travel may promise intrispec"
type textarea "x"
type textarea "While solitary travel may promise intrispe"
type textarea "x"
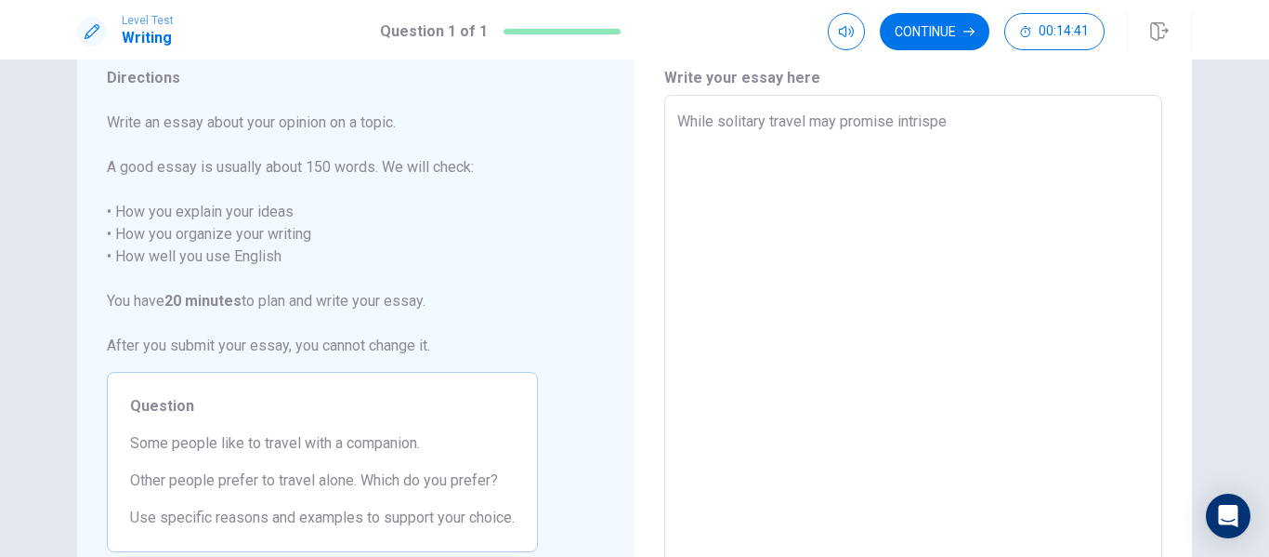
type textarea "While solitary travel may promise intrisp"
type textarea "x"
type textarea "While solitary travel may promise intris"
type textarea "x"
type textarea "While solitary travel may promise intri"
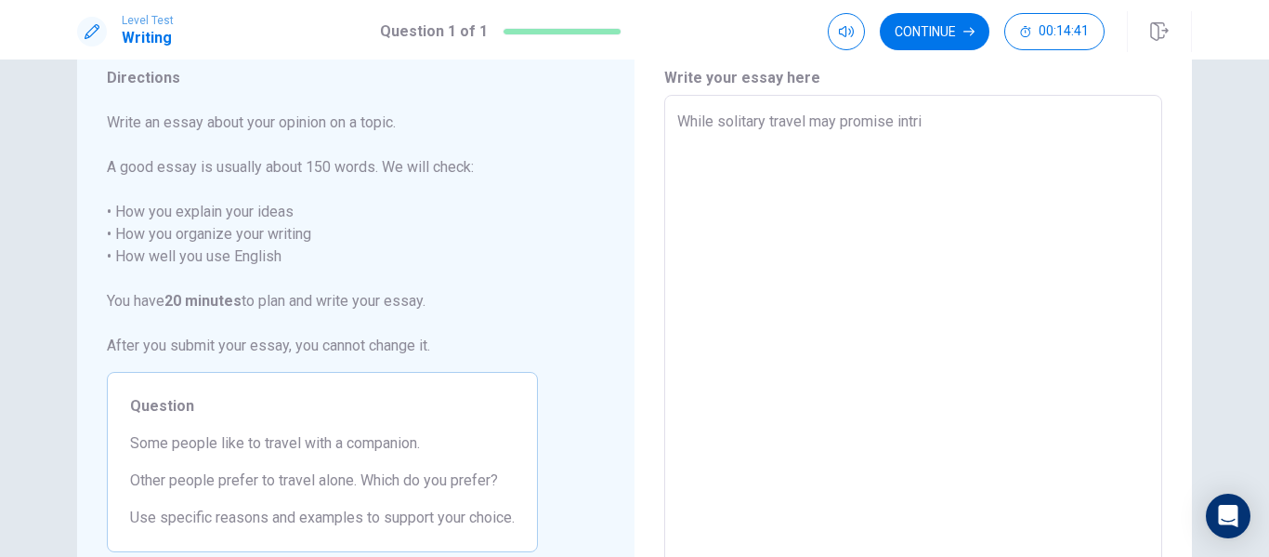
type textarea "x"
type textarea "While solitary travel may promise intr"
type textarea "x"
type textarea "While solitary travel may promise intro"
type textarea "x"
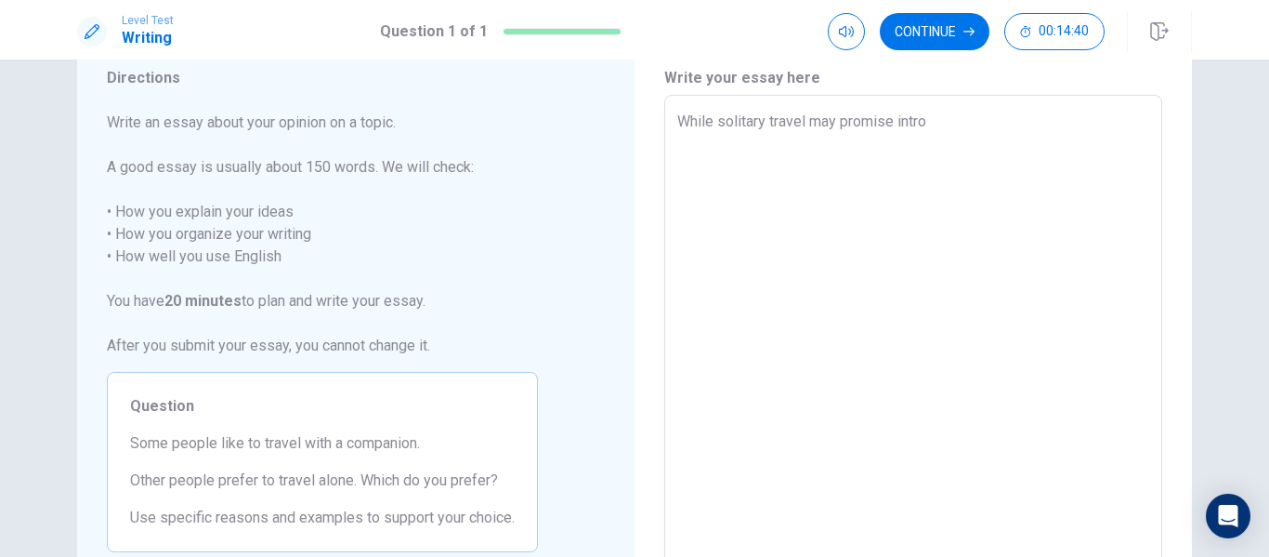
type textarea "While solitary travel may promise intros"
type textarea "x"
type textarea "While solitary travel may promise introsp"
type textarea "x"
type textarea "While solitary travel may promise introspe"
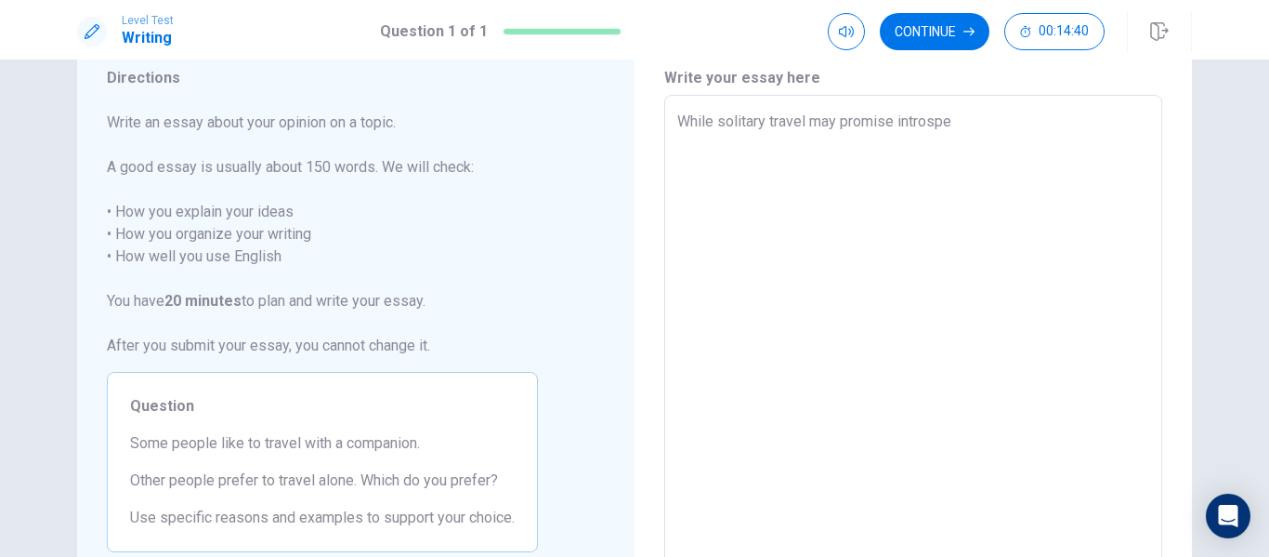
type textarea "x"
type textarea "While solitary travel may promise introspec"
type textarea "x"
type textarea "While solitary travel may promise introspect"
type textarea "x"
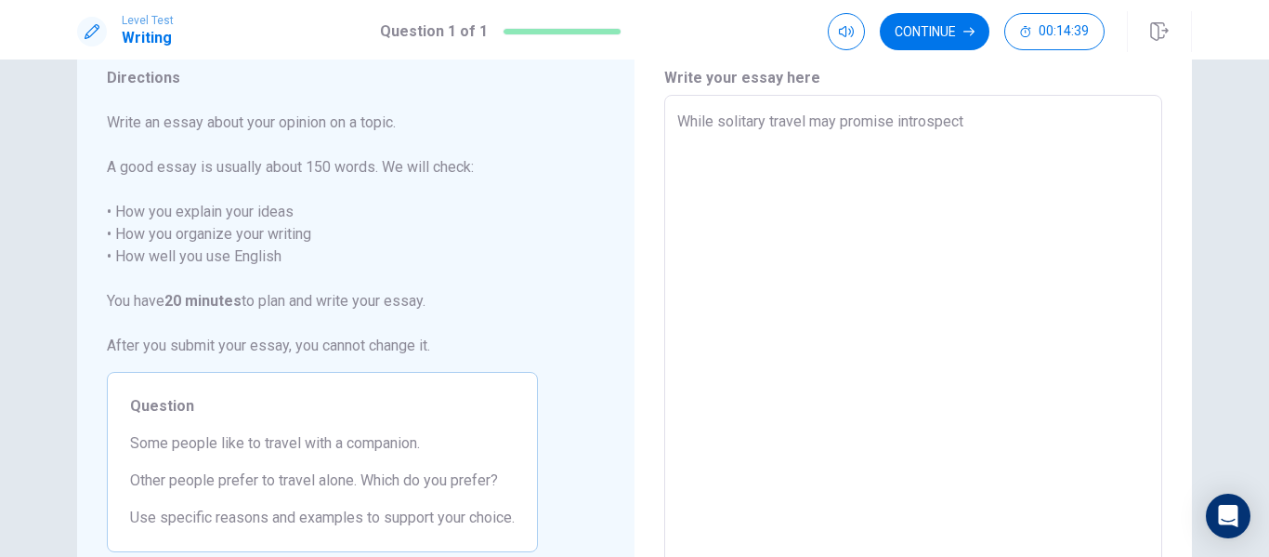
type textarea "While solitary travel may promise introspecti"
type textarea "x"
type textarea "While solitary travel may promise introspectio"
type textarea "x"
type textarea "While solitary travel may promise introspection"
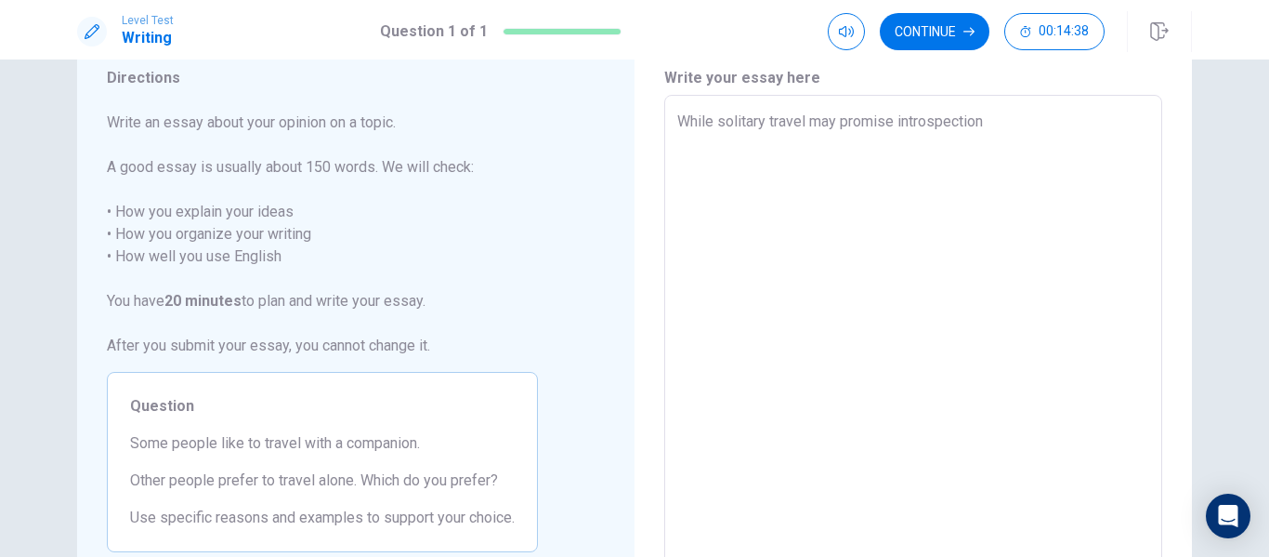
type textarea "x"
type textarea "While solitary travel may promise introspection"
type textarea "x"
type textarea "While solitary travel may promise introspection a"
type textarea "x"
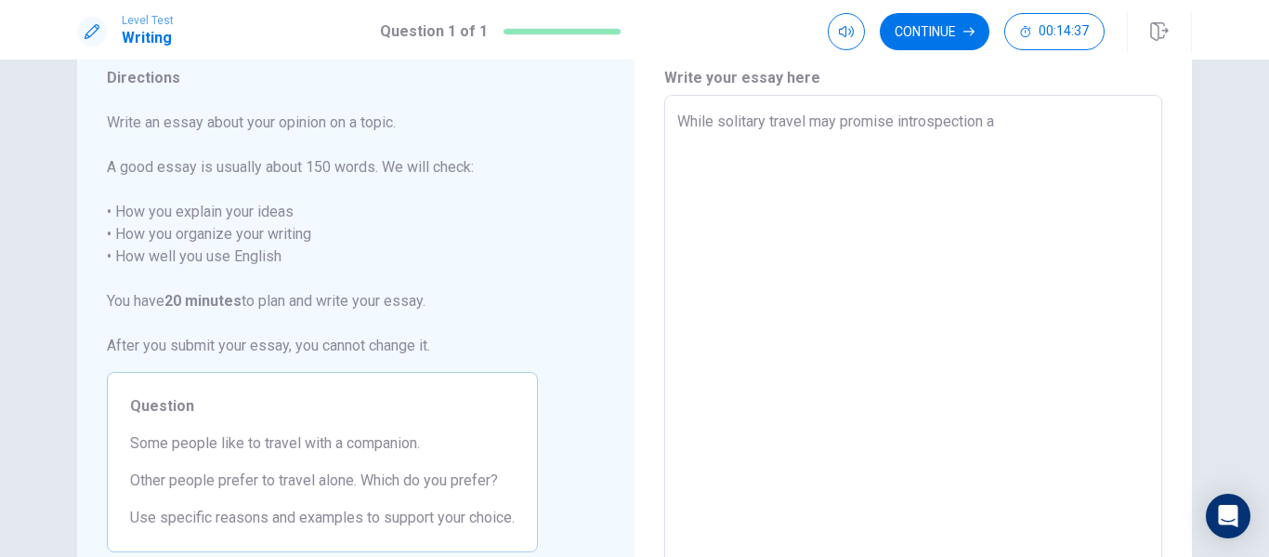
type textarea "While solitary travel may promise introspection an"
type textarea "x"
type textarea "While solitary travel may promise introspection and"
type textarea "x"
type textarea "While solitary travel may promise introspection and"
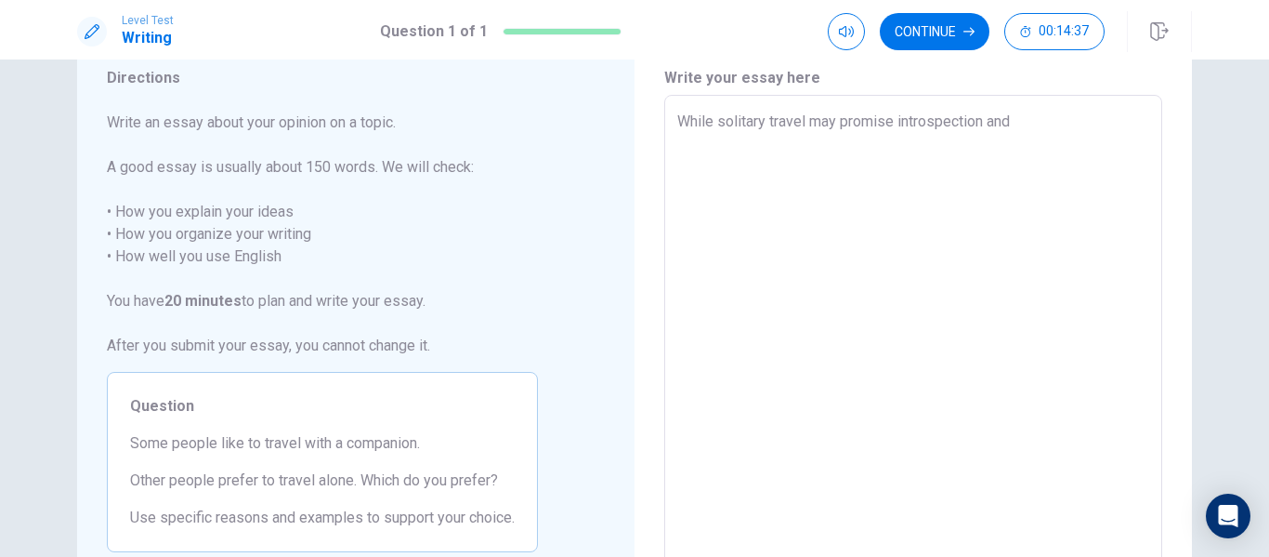
type textarea "x"
type textarea "While solitary travel may promise introspection and a"
type textarea "x"
type textarea "While solitary travel may promise introspection and au"
type textarea "x"
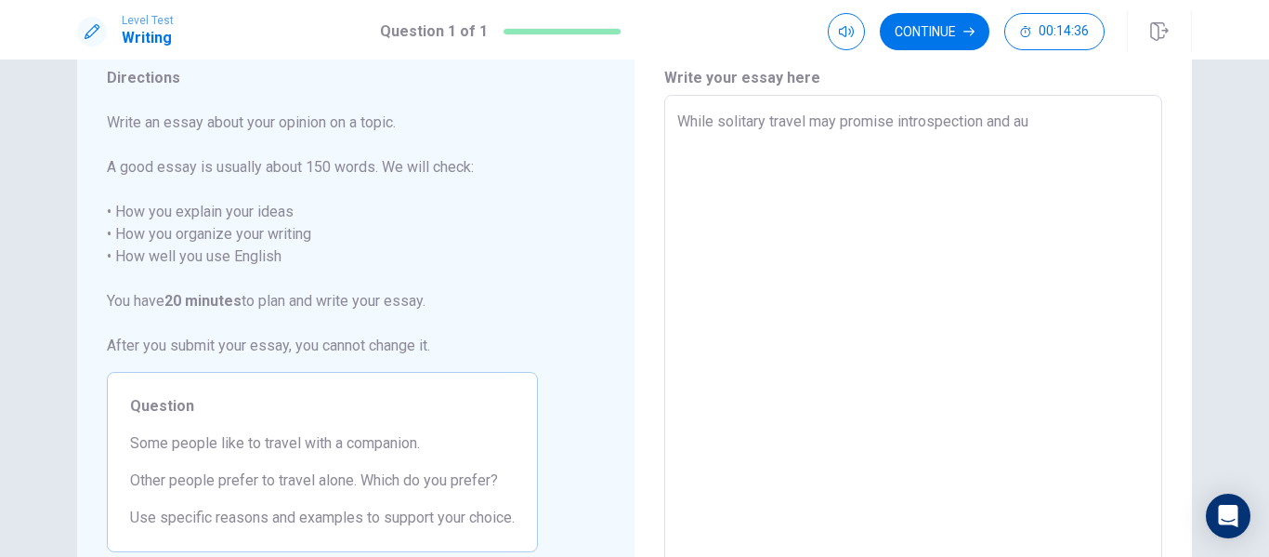
type textarea "While solitary travel may promise introspection and aut"
type textarea "x"
type textarea "While solitary travel may promise introspection and auto"
type textarea "x"
type textarea "While solitary travel may promise introspection and auton"
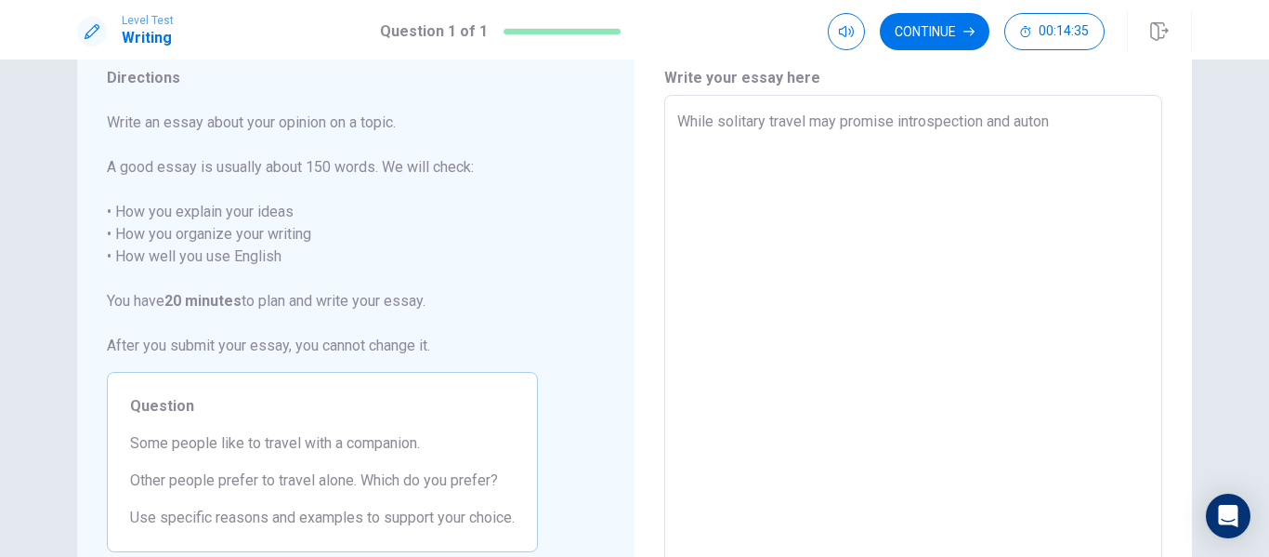
type textarea "x"
type textarea "While solitary travel may promise introspection and autono"
type textarea "x"
type textarea "While solitary travel may promise introspection and autonom"
type textarea "x"
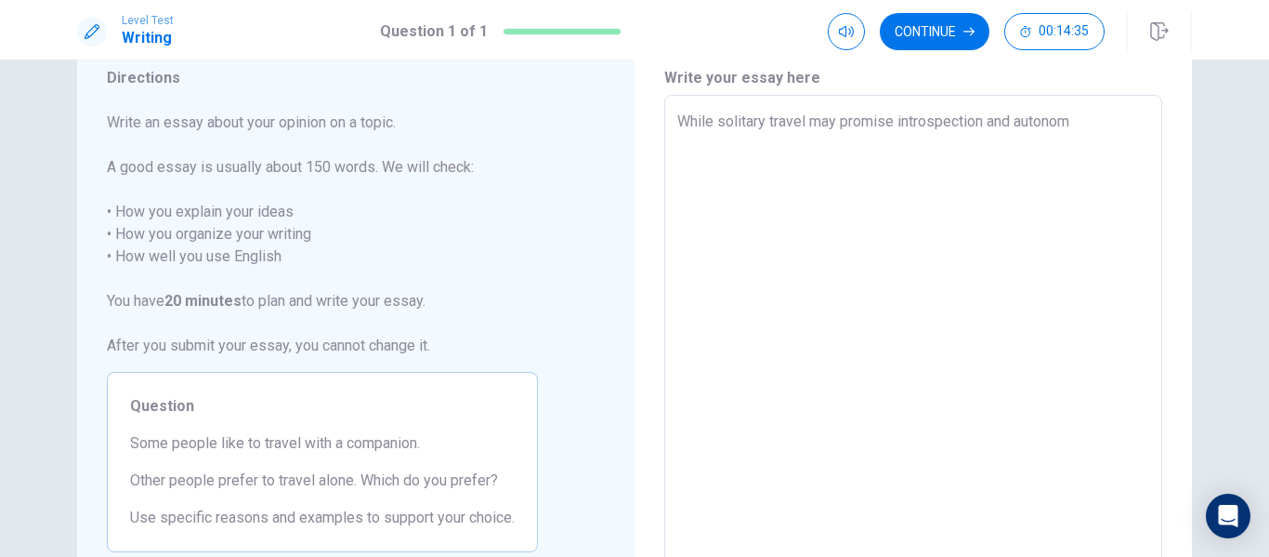
type textarea "While solitary travel may promise introspection and autonomy"
type textarea "x"
type textarea "While solitary travel may promise introspection and autonomy,"
type textarea "x"
type textarea "While solitary travel may promise introspection and autonomy,"
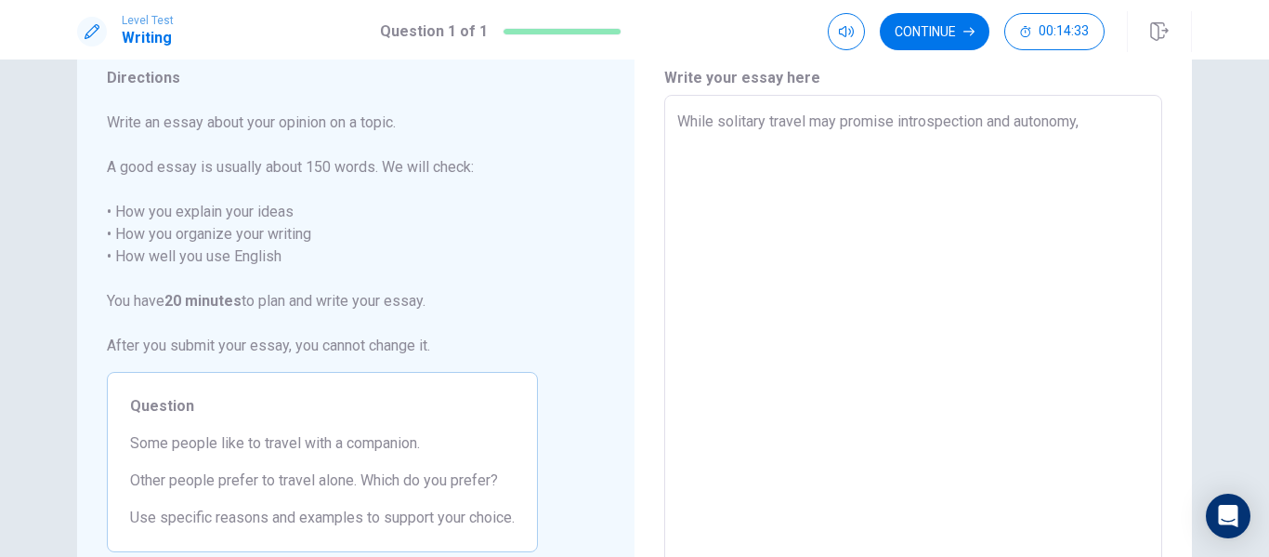
type textarea "x"
type textarea "While solitary travel may promise introspection and autonomy, i"
type textarea "x"
type textarea "While solitary travel may promise introspection and autonomy, i"
type textarea "x"
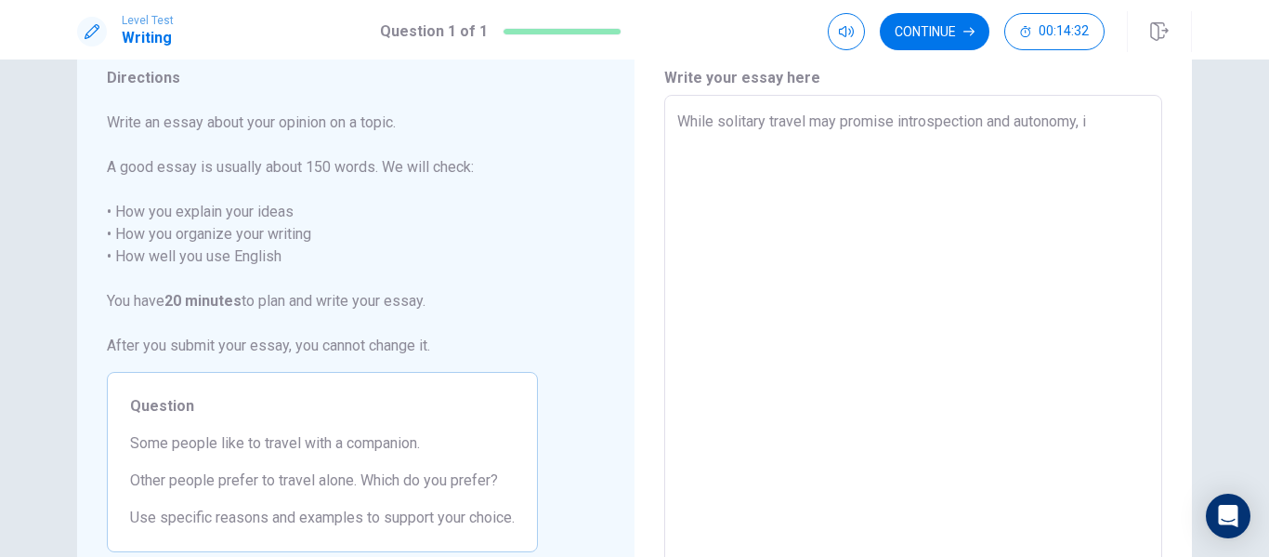
type textarea "While solitary travel may promise introspection and autonomy, i"
type textarea "x"
type textarea "While solitary travel may promise introspection and autonomy,"
type textarea "x"
type textarea "While solitary travel may promise introspection and autonomy, I"
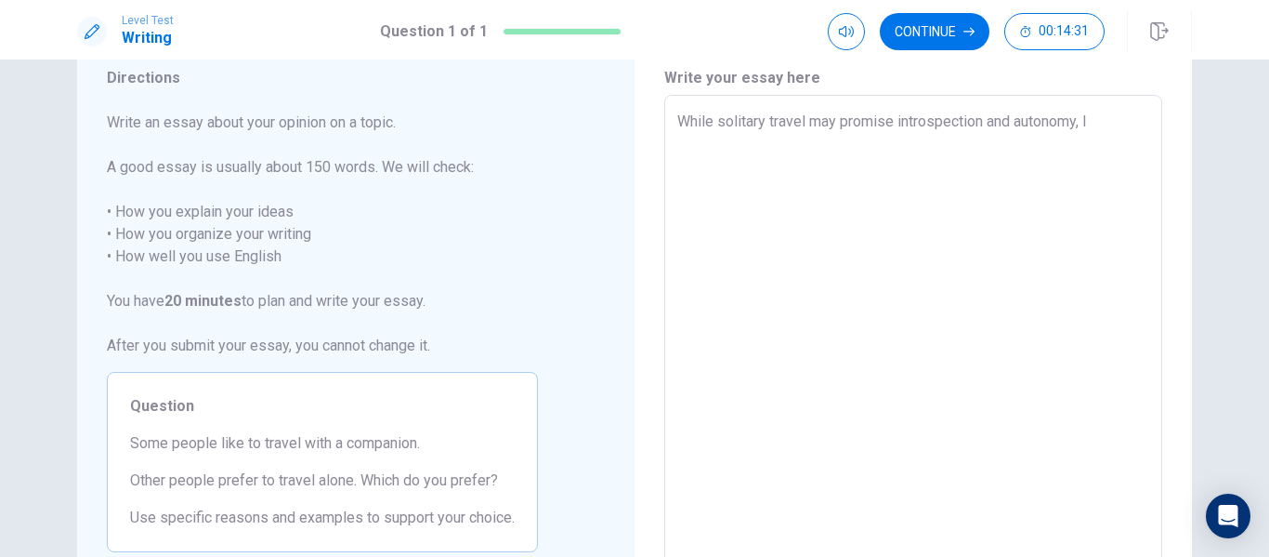
type textarea "x"
type textarea "While solitary travel may promise introspection and autonomy, I"
type textarea "x"
type textarea "While solitary travel may promise introspection and autonomy, I a"
type textarea "x"
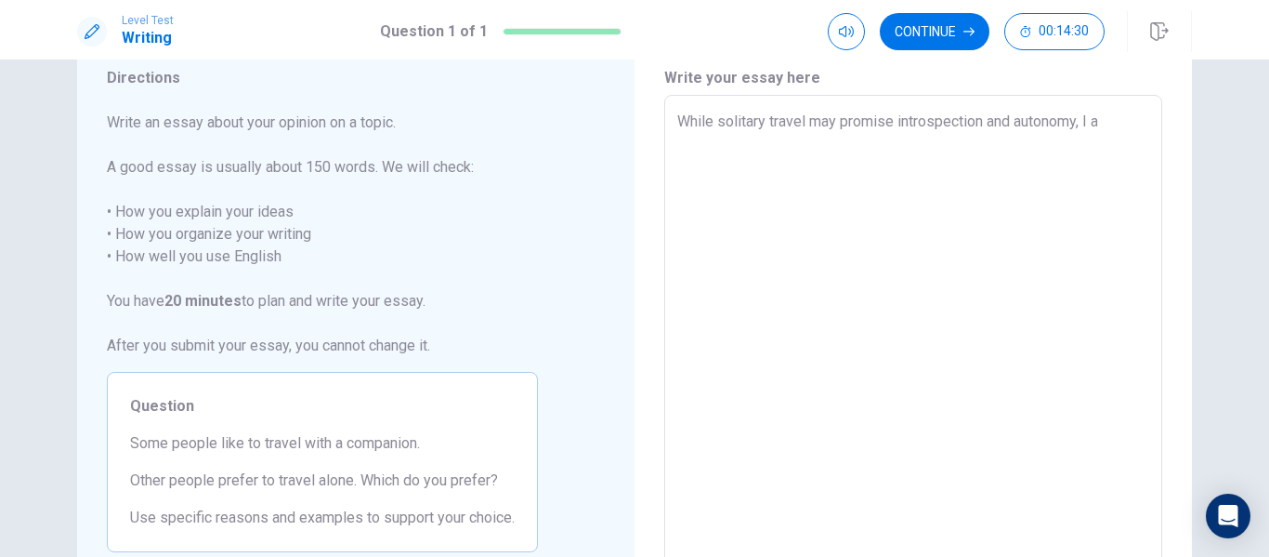
type textarea "While solitary travel may promise introspection and autonomy, I am"
type textarea "x"
type textarea "While solitary travel may promise introspection and autonomy, I am"
type textarea "x"
type textarea "While solitary travel may promise introspection and autonomy, I am p"
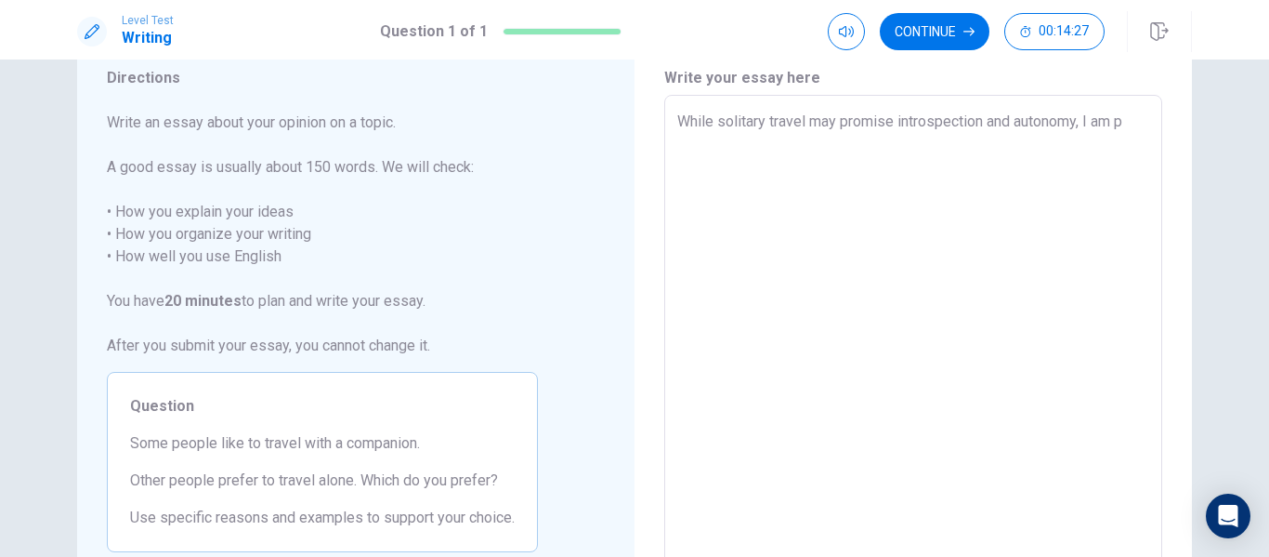
type textarea "x"
type textarea "While solitary travel may promise introspection and autonomy, I am pr"
type textarea "x"
type textarea "While solitary travel may promise introspection and autonomy, I am pro"
type textarea "x"
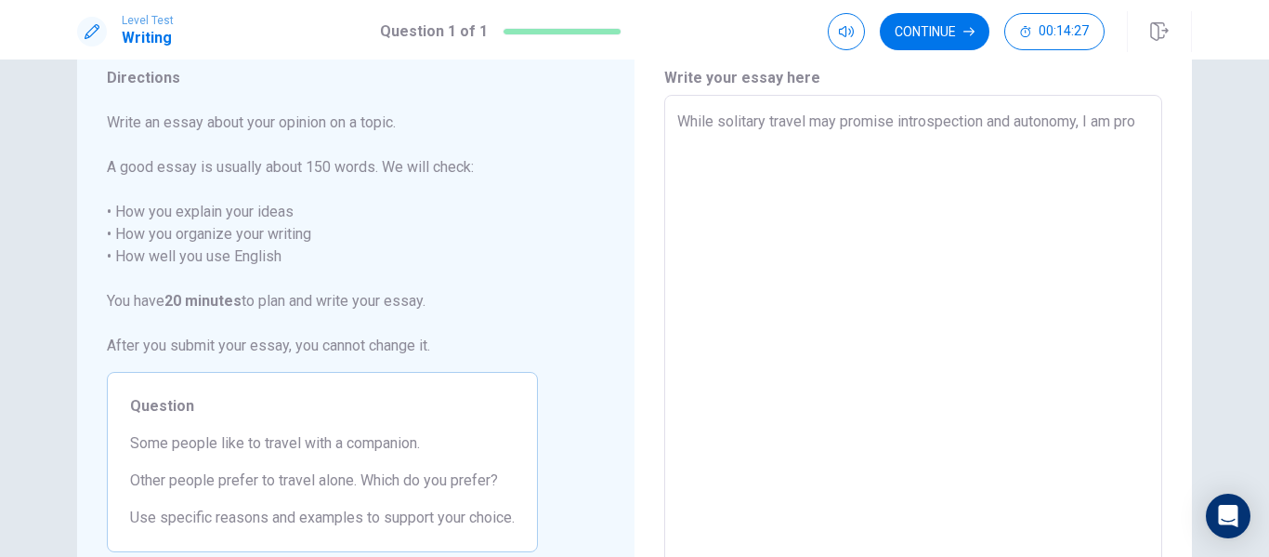
type textarea "While solitary travel may promise introspection and autonomy, I am prof"
type textarea "x"
type textarea "While solitary travel may promise introspection and autonomy, I am profo"
type textarea "x"
type textarea "While solitary travel may promise introspection and autonomy, I am profou"
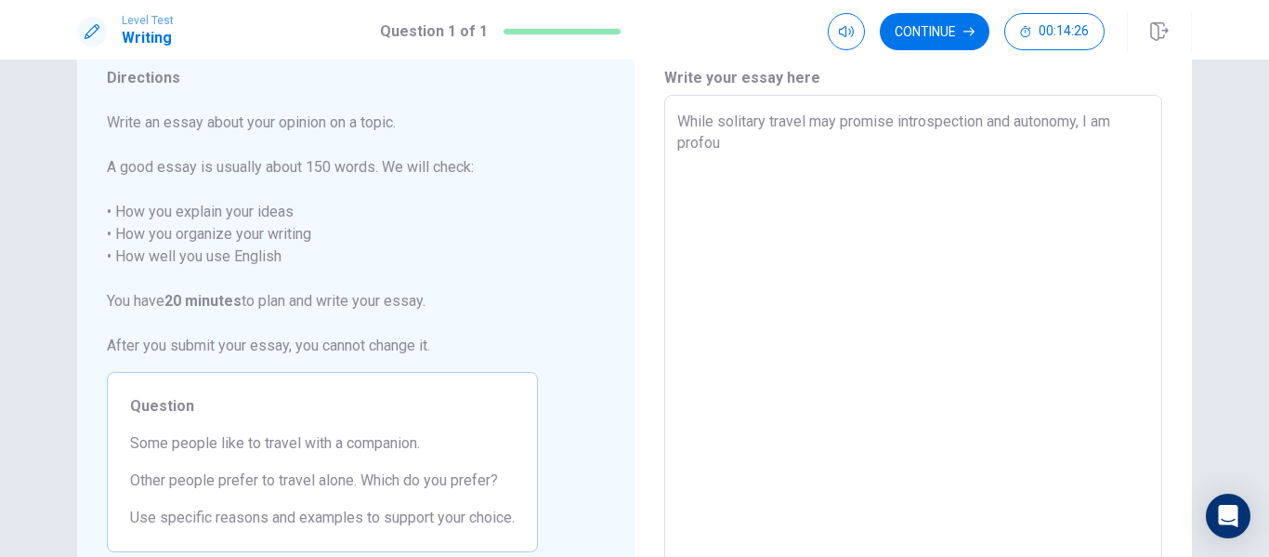
type textarea "x"
type textarea "While solitary travel may promise introspection and autonomy, I am profoun"
type textarea "x"
type textarea "While solitary travel may promise introspection and autonomy, I am profound"
type textarea "x"
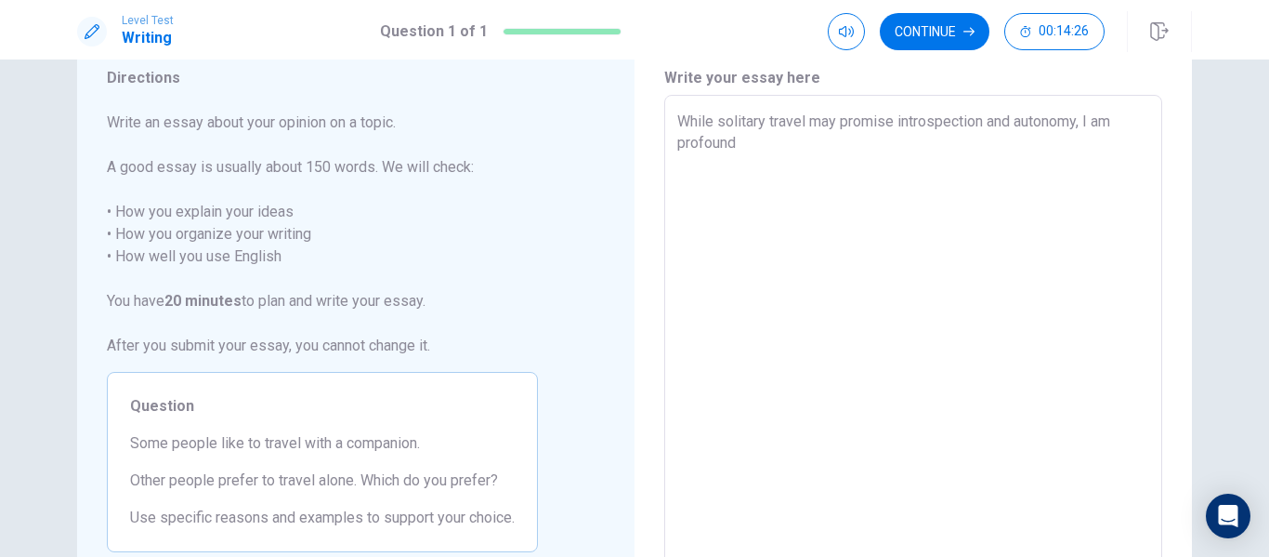
type textarea "While solitary travel may promise introspection and autonomy, I am profoundl"
type textarea "x"
type textarea "While solitary travel may promise introspection and autonomy, I am profoundly"
type textarea "x"
type textarea "While solitary travel may promise introspection and autonomy, I am profoundly"
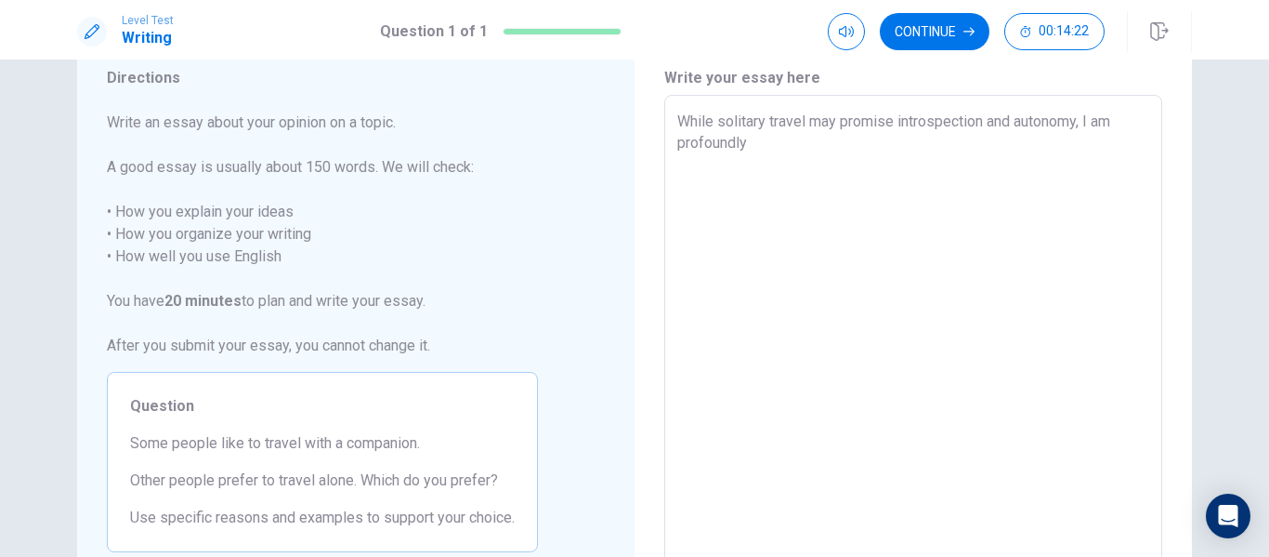
type textarea "x"
type textarea "While solitary travel may promise introspection and autonomy, I am profoundly i"
type textarea "x"
type textarea "While solitary travel may promise introspection and autonomy, I am profoundly in"
type textarea "x"
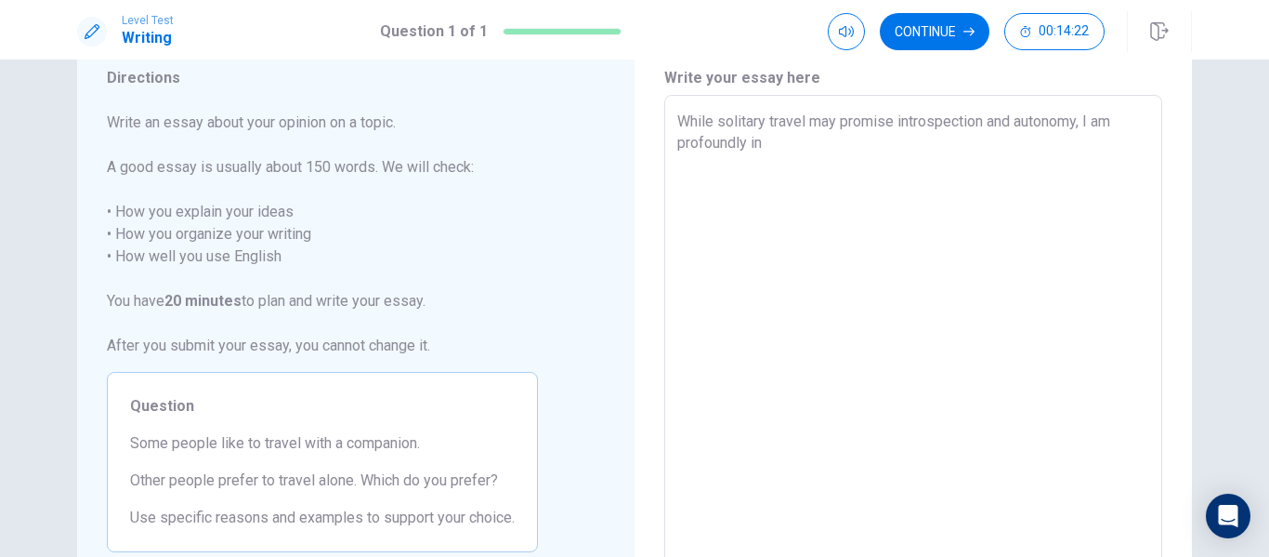
type textarea "While solitary travel may promise introspection and autonomy, I am profoundly i…"
type textarea "x"
type textarea "While solitary travel may promise introspection and autonomy, I am profoundly i…"
type textarea "x"
type textarea "While solitary travel may promise introspection and autonomy, I am profoundly i…"
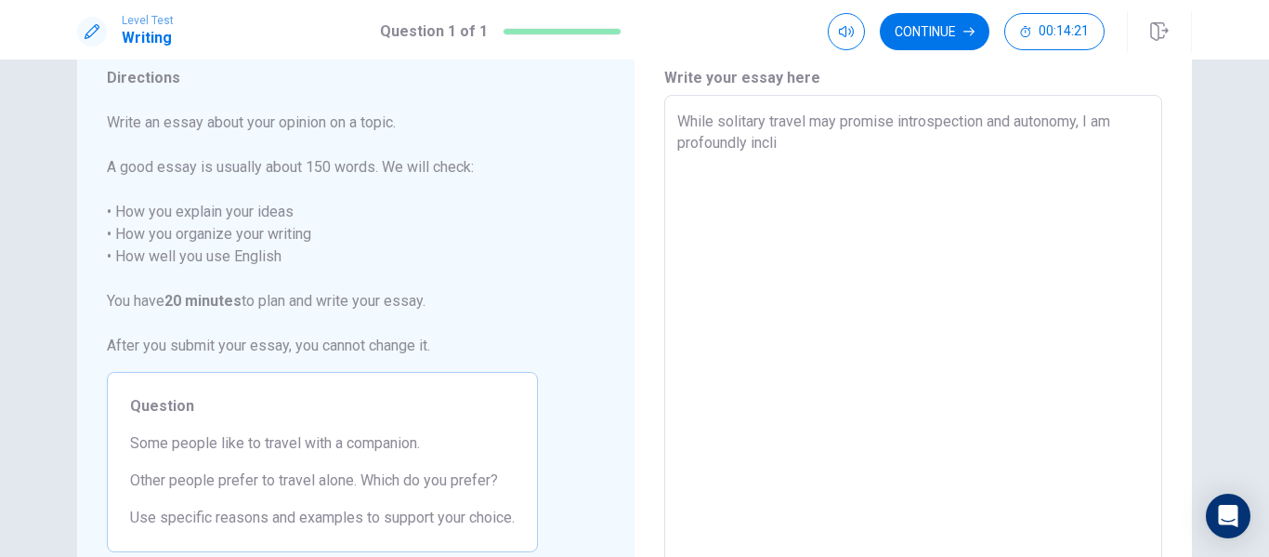
type textarea "x"
type textarea "While solitary travel may promise introspection and autonomy, I am profoundly i…"
type textarea "x"
type textarea "While solitary travel may promise introspection and autonomy, I am profoundly i…"
type textarea "x"
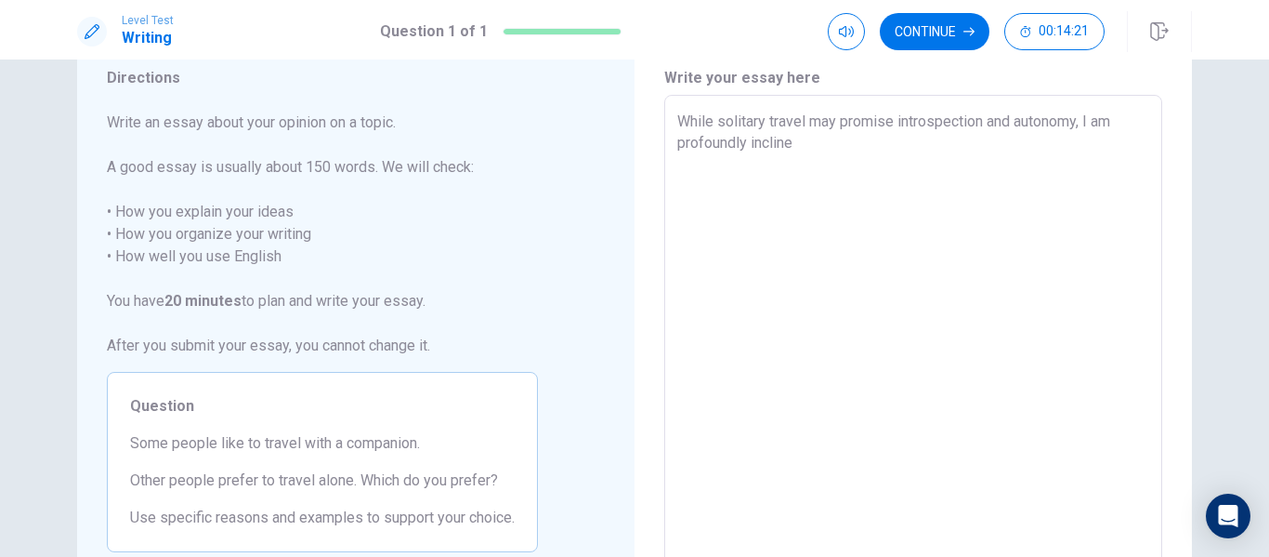
type textarea "While solitary travel may promise introspection and autonomy, I am profoundly i…"
type textarea "x"
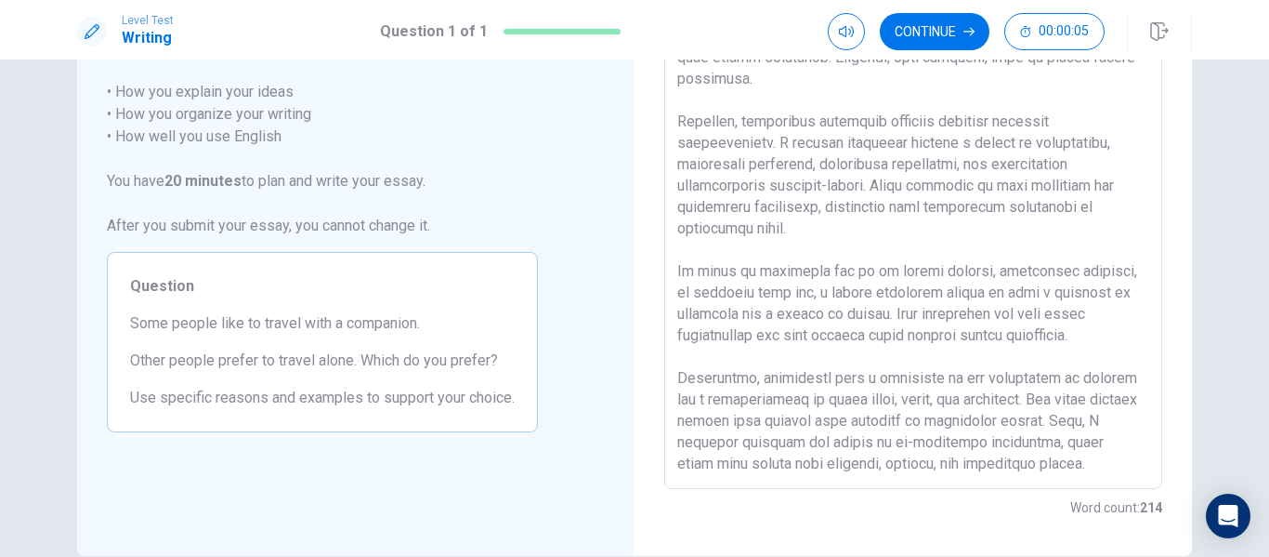
scroll to position [179, 0]
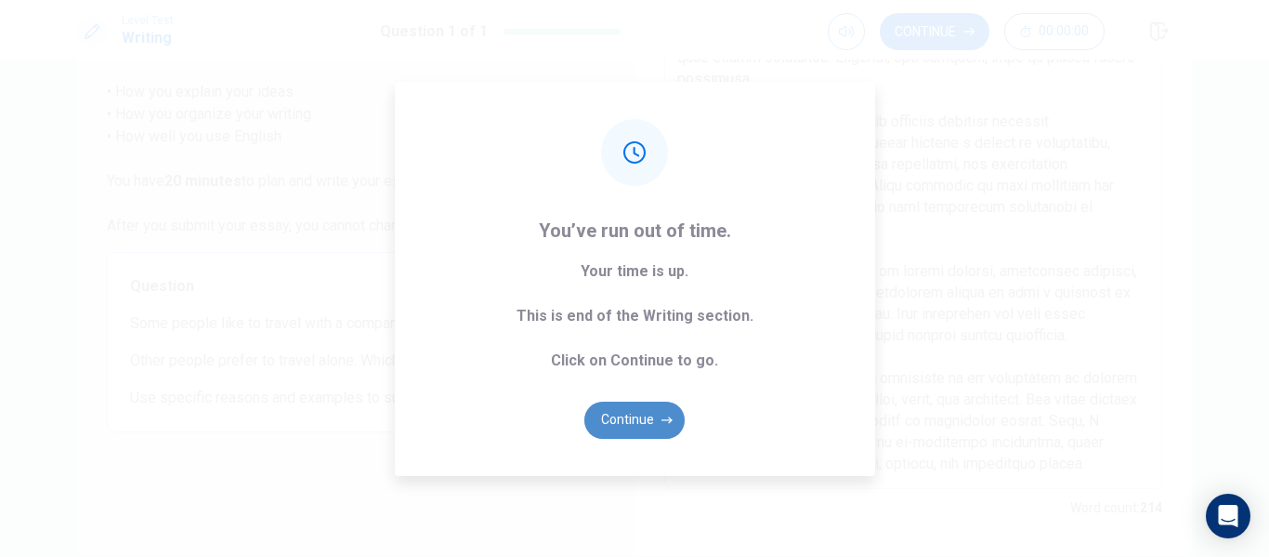
click at [650, 436] on button "Continue" at bounding box center [634, 419] width 100 height 37
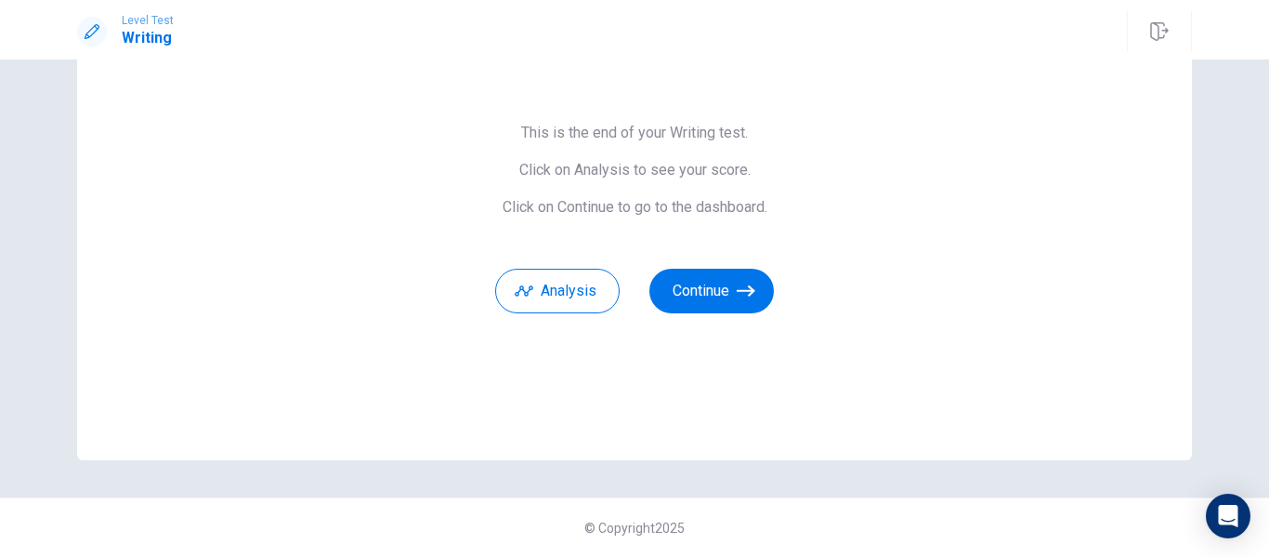
scroll to position [120, 0]
click at [551, 304] on button "Analysis" at bounding box center [557, 290] width 124 height 45
